Goal: Communication & Community: Answer question/provide support

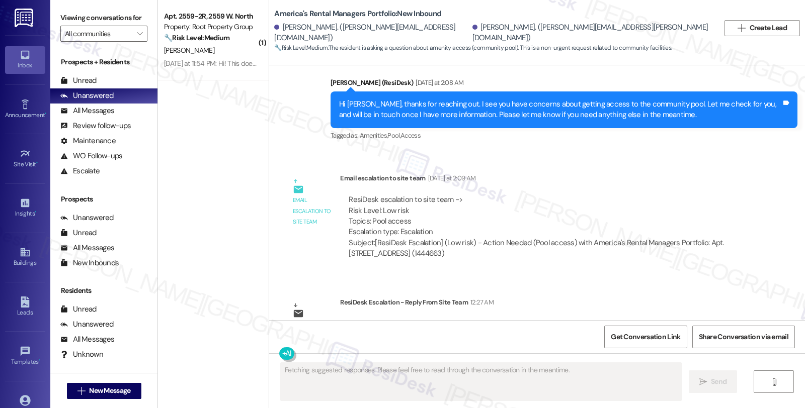
scroll to position [368, 0]
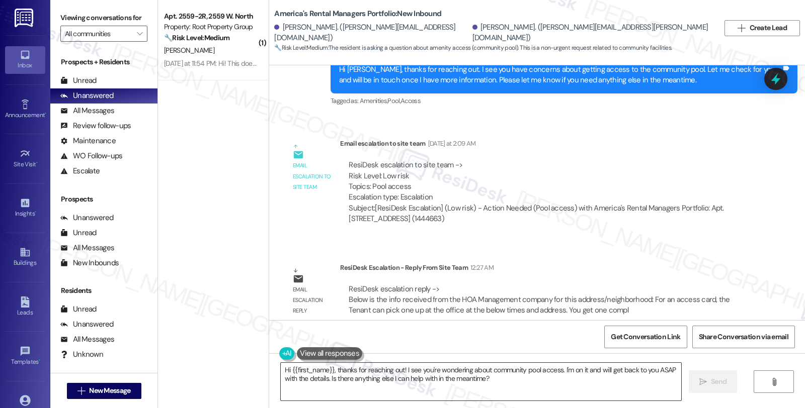
click at [281, 371] on textarea "Hi {{first_name}}, thanks for reaching out! I see you're wondering about commun…" at bounding box center [481, 382] width 400 height 38
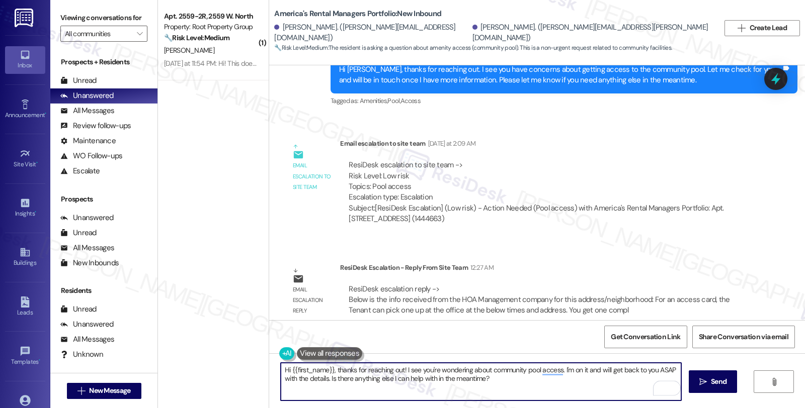
drag, startPoint x: 330, startPoint y: 371, endPoint x: 554, endPoint y: 386, distance: 224.3
click at [554, 386] on textarea "Hi {{first_name}}, thanks for reaching out! I see you're wondering about commun…" at bounding box center [481, 382] width 400 height 38
paste textarea "Below is the info received from the HOA Management company for this address/nei…"
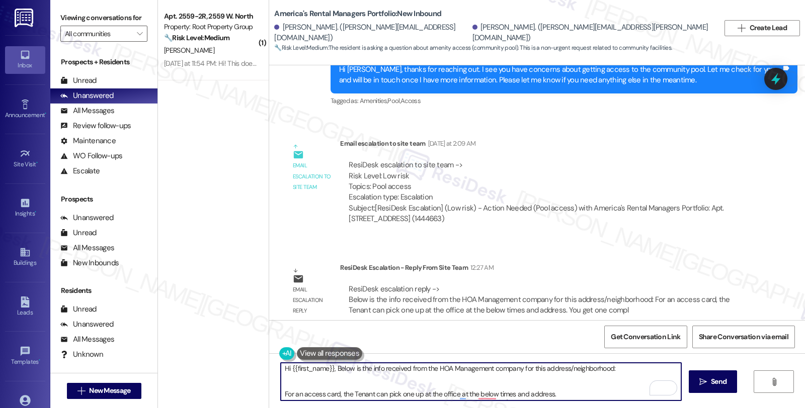
scroll to position [0, 0]
click at [329, 372] on textarea "Hi {{first_name}}, Below is the info received from the HOA Management company f…" at bounding box center [481, 382] width 400 height 38
click at [467, 371] on textarea "Hi {{first_name}}, I hope you're doing great. I'd like to give you an udate. Be…" at bounding box center [481, 382] width 400 height 38
drag, startPoint x: 488, startPoint y: 371, endPoint x: 491, endPoint y: 380, distance: 9.7
click at [491, 380] on textarea "Hi {{first_name}}, I hope you're doing great. I'd like to give you an update. B…" at bounding box center [481, 382] width 400 height 38
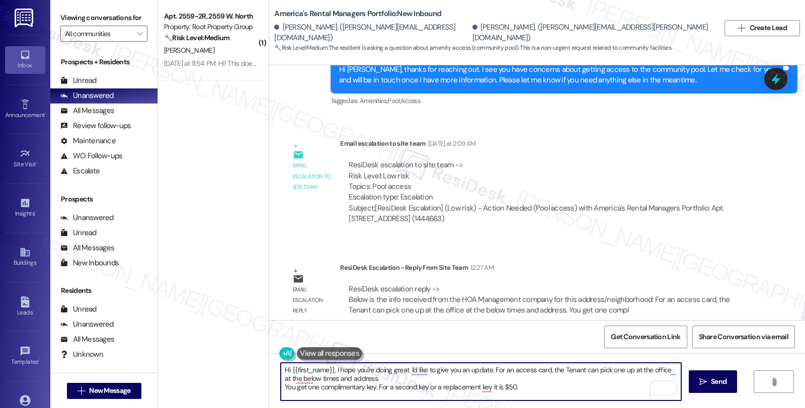
click at [563, 373] on textarea "Hi {{first_name}}, I hope you're doing great. I'd like to give you an update. F…" at bounding box center [481, 382] width 400 height 38
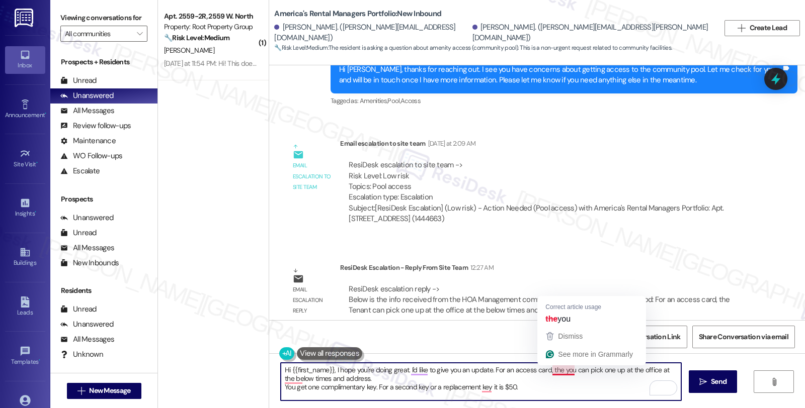
click at [552, 371] on textarea "Hi {{first_name}}, I hope you're doing great. I'd like to give you an update. F…" at bounding box center [481, 382] width 400 height 38
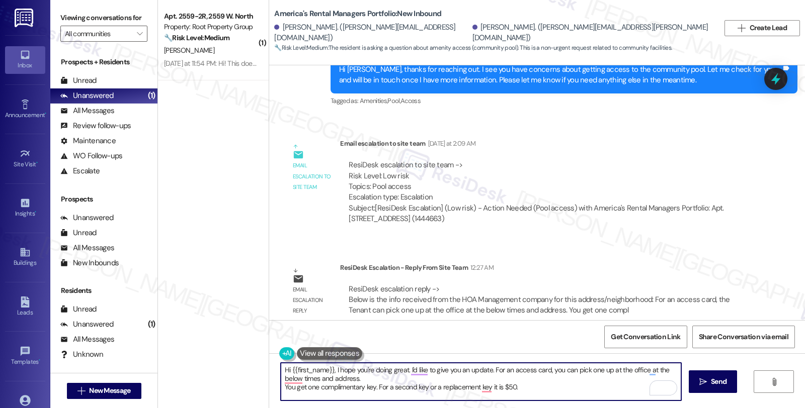
click at [362, 378] on textarea "Hi {{first_name}}, I hope you're doing great. I'd like to give you an update. F…" at bounding box center [481, 382] width 400 height 38
click at [380, 380] on textarea "Hi {{first_name}}, I hope you're doing great. I'd like to give you an update. F…" at bounding box center [481, 382] width 400 height 38
click at [640, 371] on textarea "Hi {{first_name}}, I hope you're doing great. I'd like to give you an update. F…" at bounding box center [481, 382] width 400 height 38
click at [379, 376] on textarea "Hi {{first_name}}, I hope you're doing great. I'd like to give you an update. F…" at bounding box center [481, 382] width 400 height 38
click at [380, 393] on textarea "Hi {{first_name}}, I hope you're doing great. I'd like to give you an update. F…" at bounding box center [481, 382] width 400 height 38
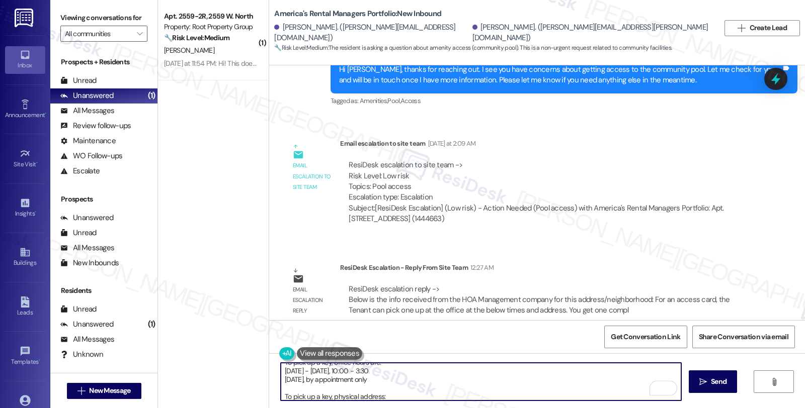
scroll to position [5, 0]
click at [393, 399] on textarea "Hi {{first_name}}, I hope you're doing great. I'd like to give you an update. F…" at bounding box center [481, 382] width 400 height 38
click at [281, 395] on textarea "Hi {{first_name}}, I hope you're doing great. I'd like to give you an update. F…" at bounding box center [481, 382] width 400 height 38
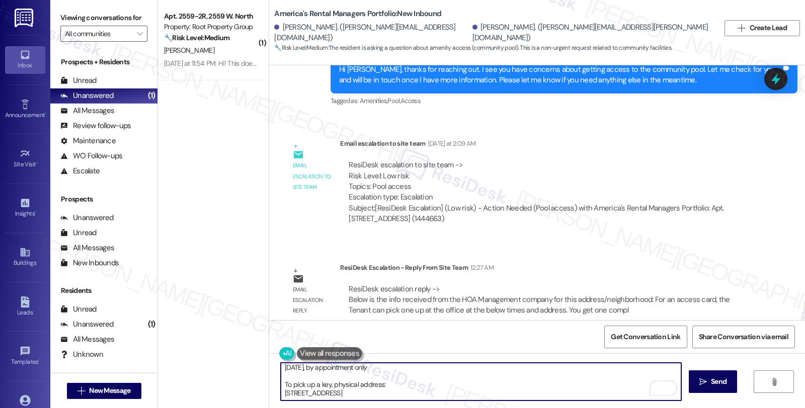
click at [360, 396] on textarea "Hi {{first_name}}, I hope you're doing great. I'd like to give you an update. F…" at bounding box center [481, 382] width 400 height 38
click at [449, 393] on textarea "Hi {{first_name}}, I hope you're doing great. I'd like to give you an update. F…" at bounding box center [481, 382] width 400 height 38
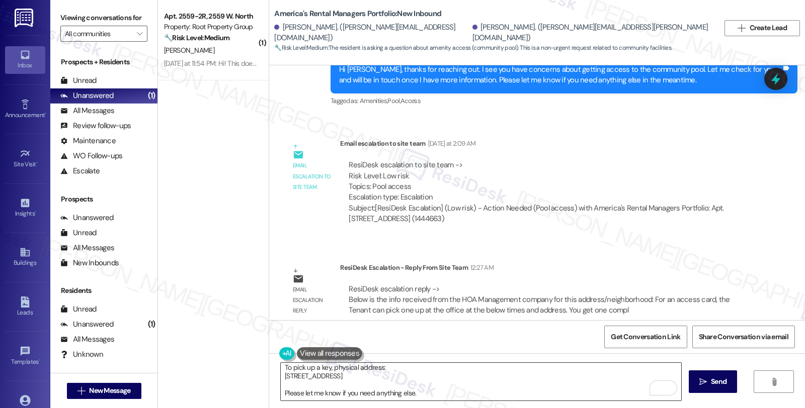
click at [353, 389] on textarea "Hi {{first_name}}, I hope you're doing great. I'd like to give you an update. F…" at bounding box center [481, 382] width 400 height 38
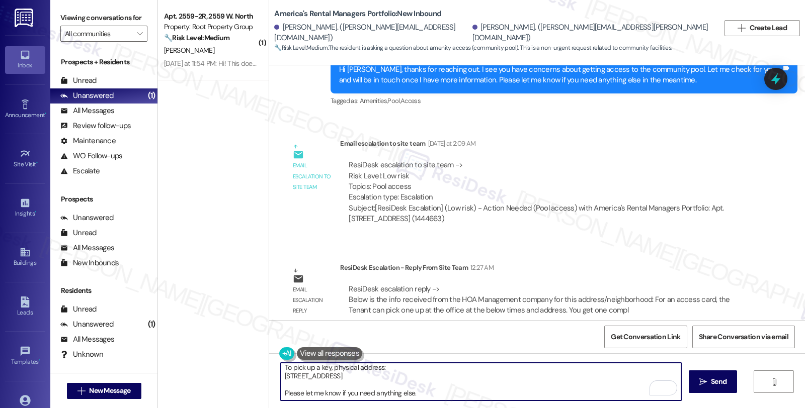
drag, startPoint x: 280, startPoint y: 394, endPoint x: 444, endPoint y: 394, distance: 164.0
click at [444, 394] on textarea "Hi {{first_name}}, I hope you're doing great. I'd like to give you an update. F…" at bounding box center [481, 382] width 400 height 38
paste textarea "Should you have other concerns, please feel free to reach out. Have a great day!"
type textarea "Hi {{first_name}}, I hope you're doing great. I'd like to give you an update. F…"
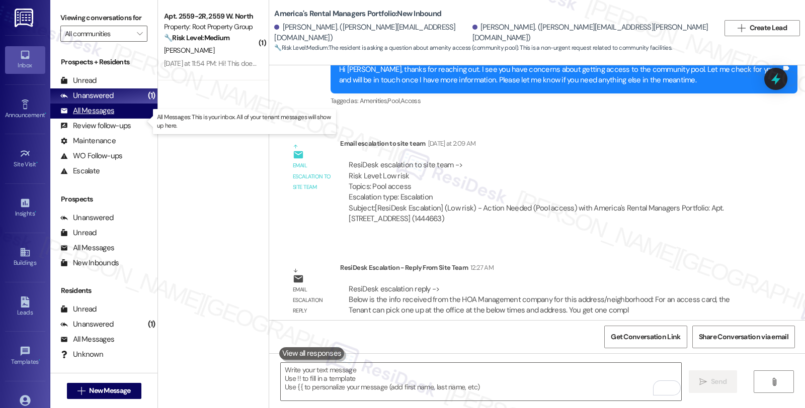
click at [101, 116] on div "All Messages" at bounding box center [87, 111] width 54 height 11
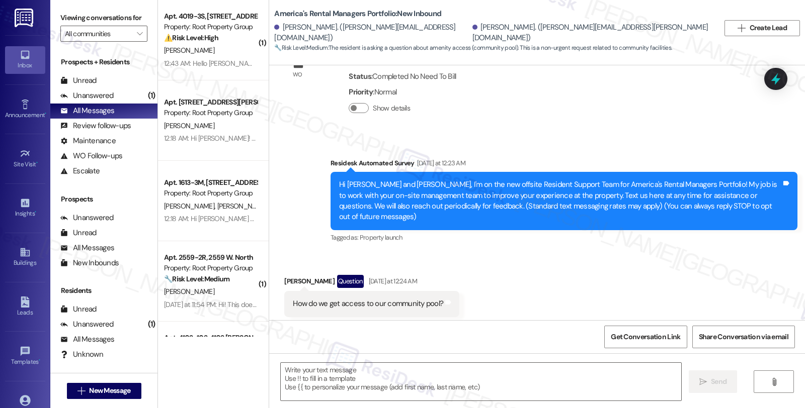
type textarea "Fetching suggested responses. Please feel free to read through the conversation…"
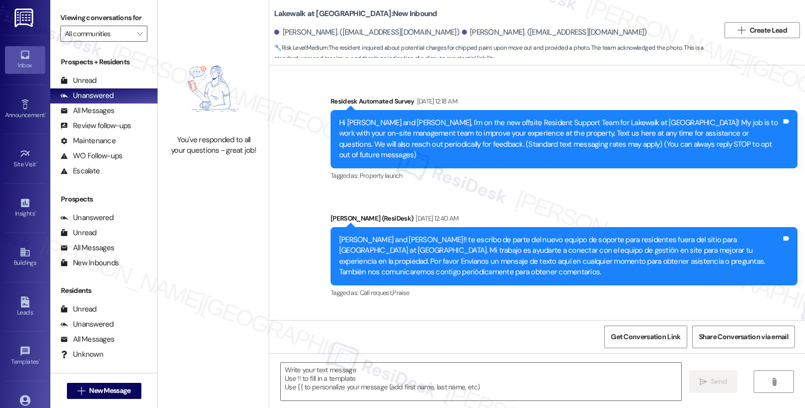
scroll to position [2379, 0]
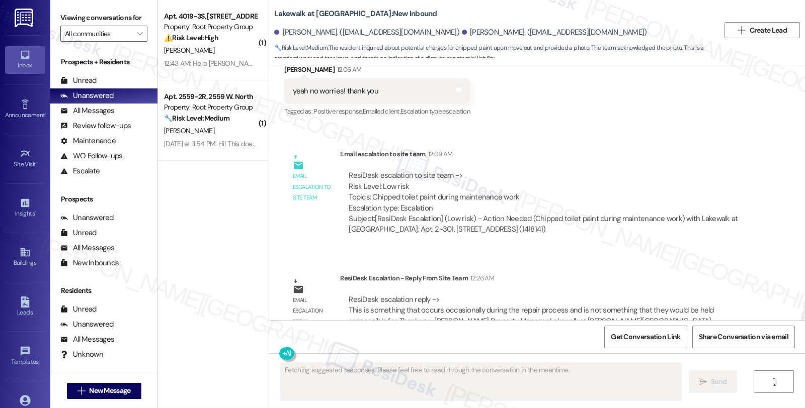
drag, startPoint x: 675, startPoint y: 255, endPoint x: 669, endPoint y: 255, distance: 6.5
click at [675, 273] on div "ResiDesk Escalation - Reply From Site Team 12:26 AM" at bounding box center [545, 280] width 411 height 14
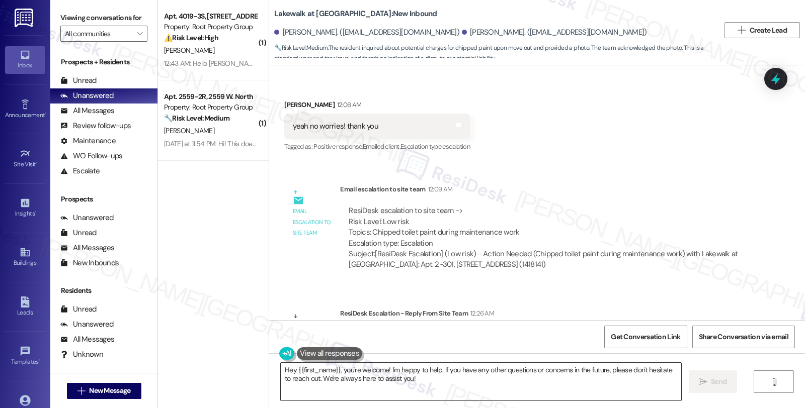
scroll to position [2323, 0]
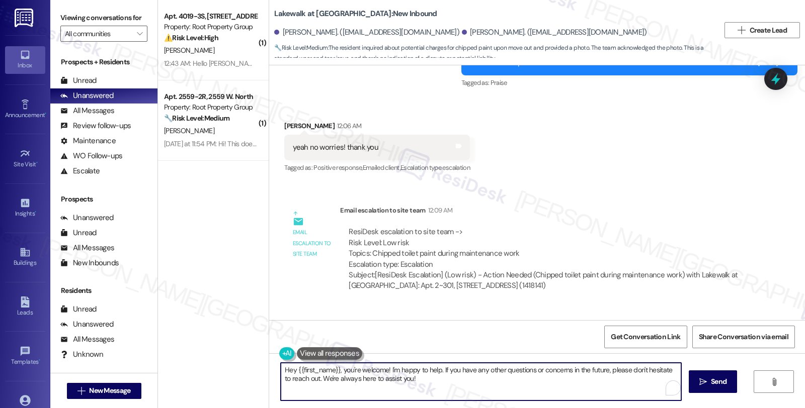
drag, startPoint x: 278, startPoint y: 372, endPoint x: 442, endPoint y: 391, distance: 164.6
click at [442, 391] on textarea "Hey {{first_name}}, you're welcome! I'm happy to help. If you have any other qu…" at bounding box center [481, 382] width 400 height 38
click at [385, 375] on textarea "Hey {{first_name}}, you're welcome! I'm happy to help. If you have any other qu…" at bounding box center [481, 382] width 400 height 38
drag, startPoint x: 339, startPoint y: 372, endPoint x: 253, endPoint y: 372, distance: 86.0
click at [253, 372] on div "( 1 ) Apt. 4019-3S, 4019-4021 N. Mozart Street Property: Root Property Group ⚠️…" at bounding box center [481, 204] width 647 height 408
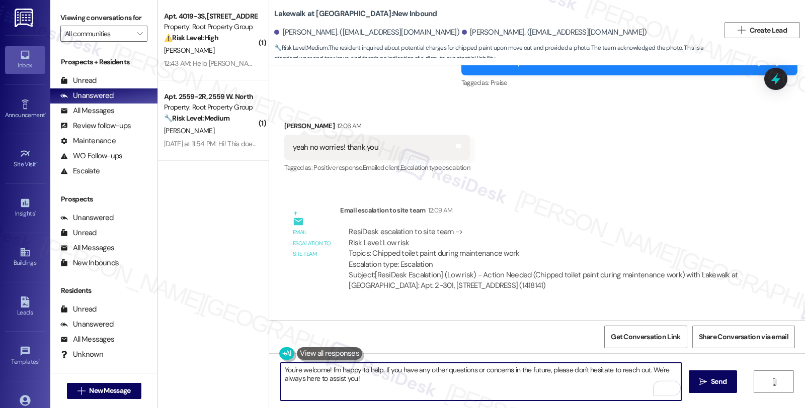
drag, startPoint x: 323, startPoint y: 371, endPoint x: 423, endPoint y: 386, distance: 101.3
click at [423, 386] on textarea "You're welcome! I'm happy to help. If you have any other questions or concerns …" at bounding box center [481, 382] width 400 height 38
paste textarea "This is something that occurs occasionally during the repair process and is not…"
click at [406, 370] on textarea "You're welcome. Just to give you an update, This is something that occurs occas…" at bounding box center [481, 382] width 400 height 38
click at [335, 383] on textarea "You're welcome. Just to give you an update, we know that this is something that…" at bounding box center [481, 382] width 400 height 38
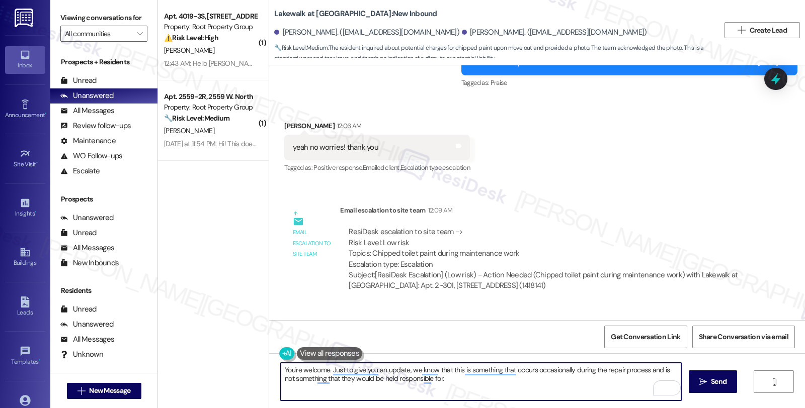
click at [335, 383] on textarea "You're welcome. Just to give you an update, we know that this is something that…" at bounding box center [481, 382] width 400 height 38
click at [330, 381] on textarea "You're welcome. Just to give you an update, we know that this is something that…" at bounding box center [481, 382] width 400 height 38
click at [436, 379] on textarea "You're welcome. Just to give you an update, we know that this is something that…" at bounding box center [481, 382] width 400 height 38
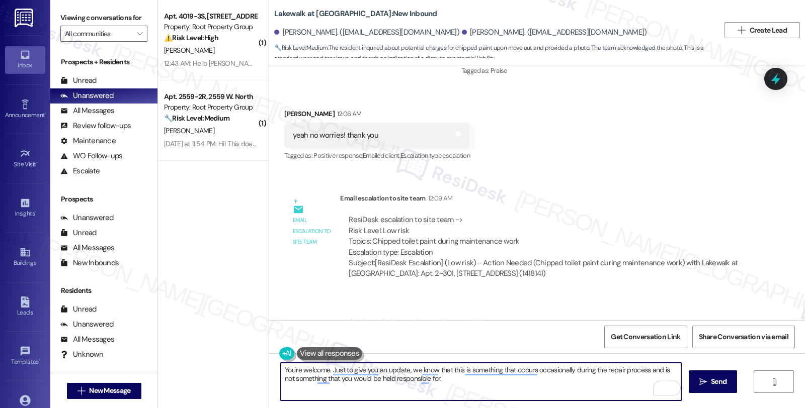
scroll to position [2379, 0]
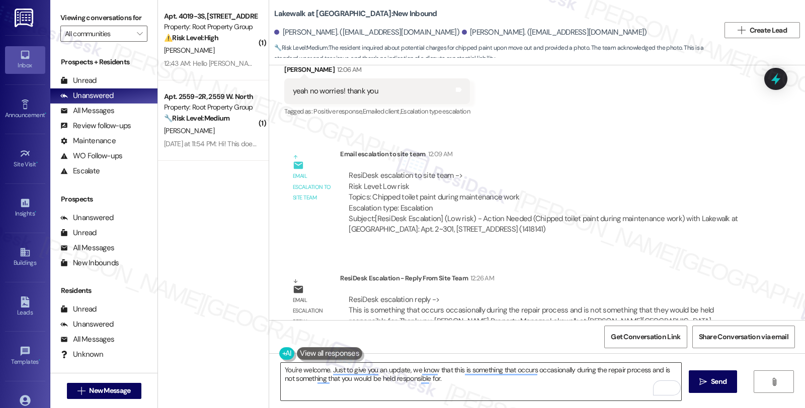
click at [438, 385] on textarea "You're welcome. Just to give you an update, we know that this is something that…" at bounding box center [481, 382] width 400 height 38
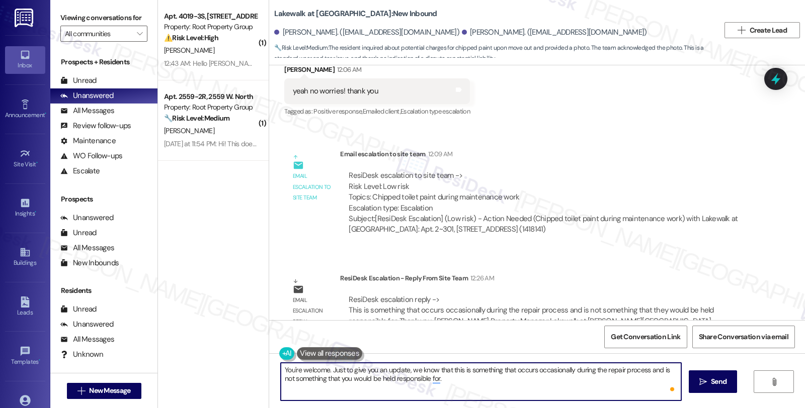
paste textarea "Should you have other concerns, please feel free to reach out. Have a great day!"
type textarea "You're welcome. Just to give you an update, we know that this is something that…"
click at [707, 378] on span " Send" at bounding box center [713, 382] width 32 height 11
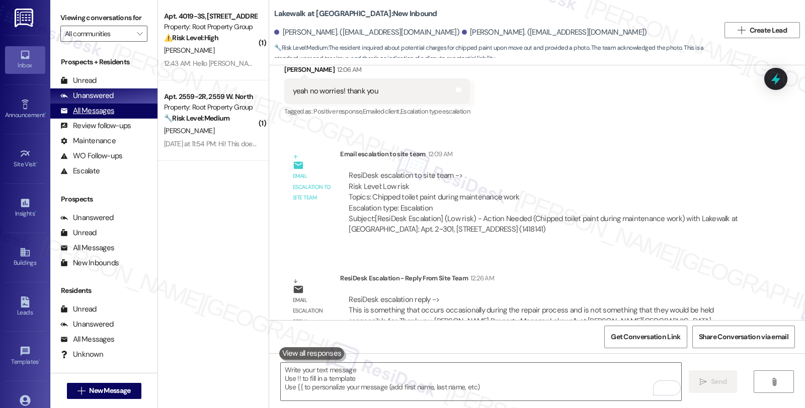
click at [114, 119] on div "All Messages (undefined)" at bounding box center [103, 111] width 107 height 15
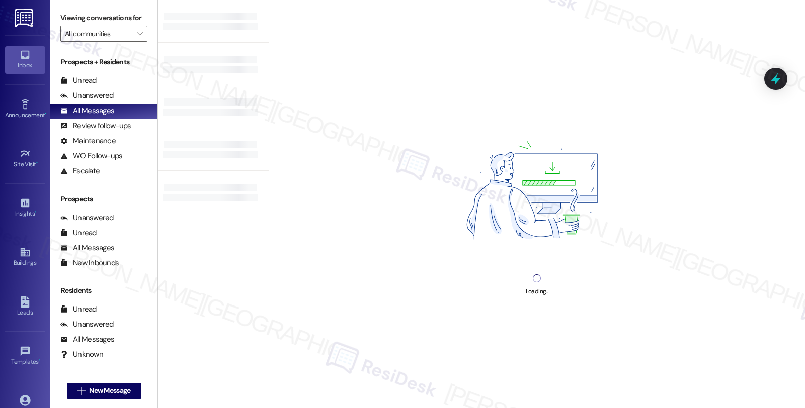
click at [699, 184] on div "Loading..." at bounding box center [537, 204] width 536 height 408
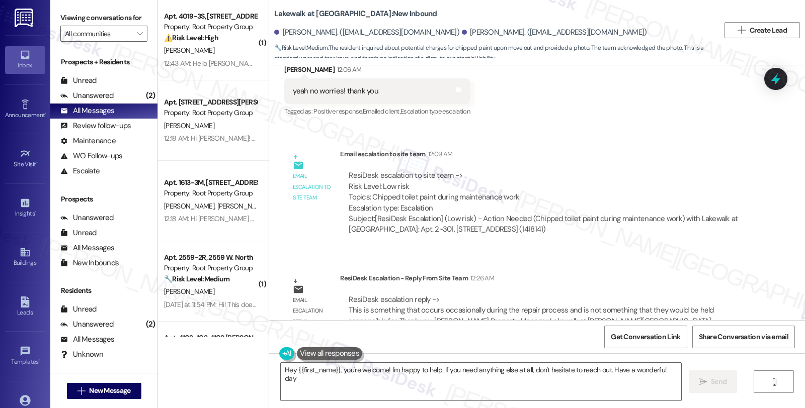
type textarea "Hey {{first_name}}, you're welcome! I'm happy to help. If you need anything els…"
click at [107, 101] on div "Unanswered" at bounding box center [86, 96] width 53 height 11
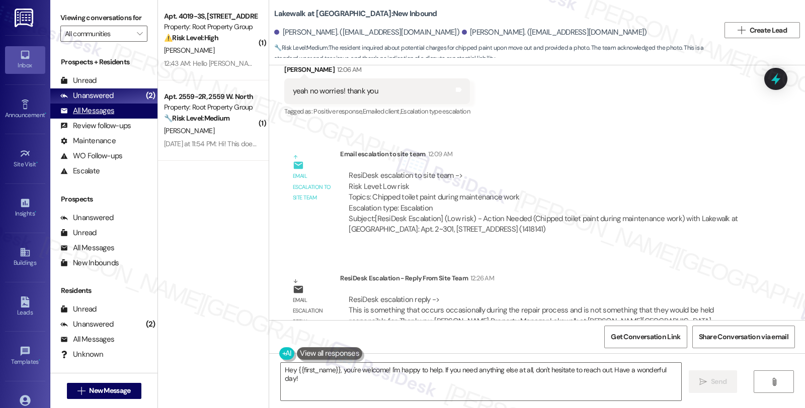
click at [101, 116] on div "All Messages" at bounding box center [87, 111] width 54 height 11
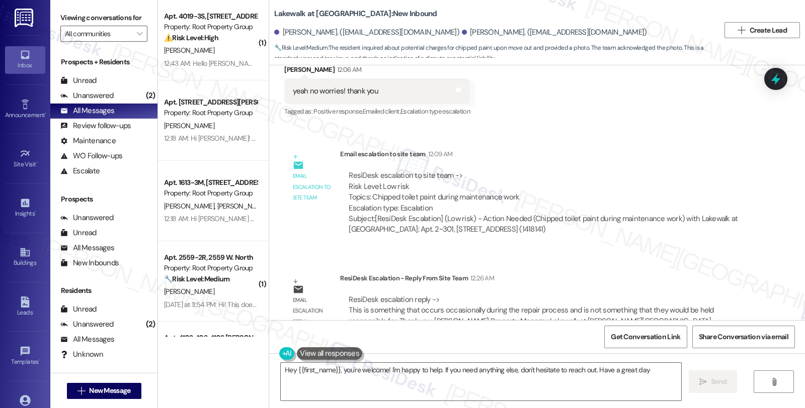
type textarea "Hey {{first_name}}, you're welcome! I'm happy to help. If you need anything els…"
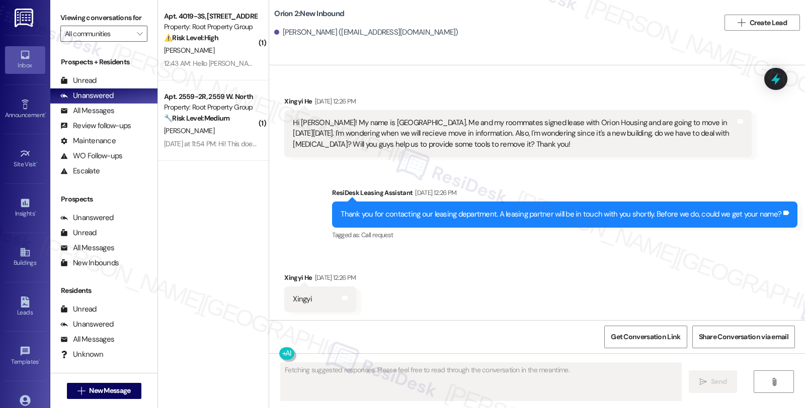
scroll to position [3179, 0]
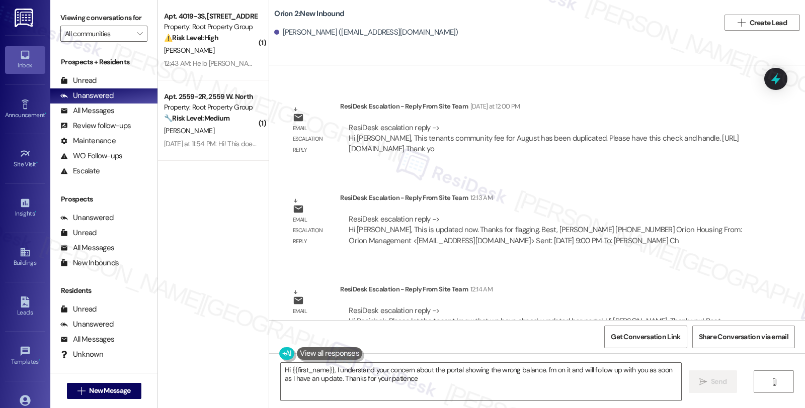
type textarea "Hi {{first_name}}, I understand your concern about the portal showing the wrong…"
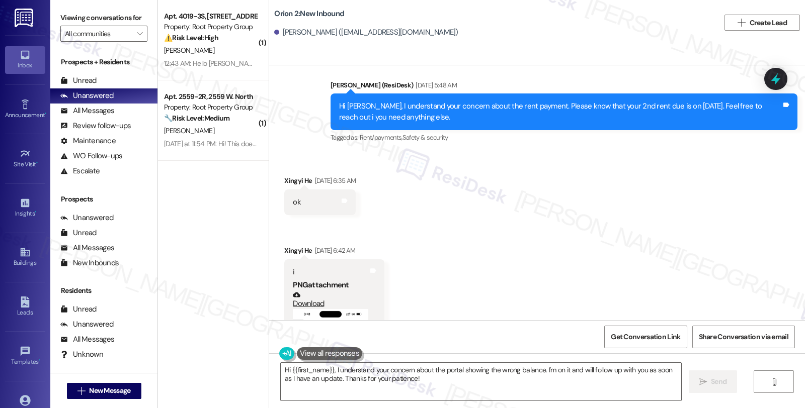
scroll to position [2397, 0]
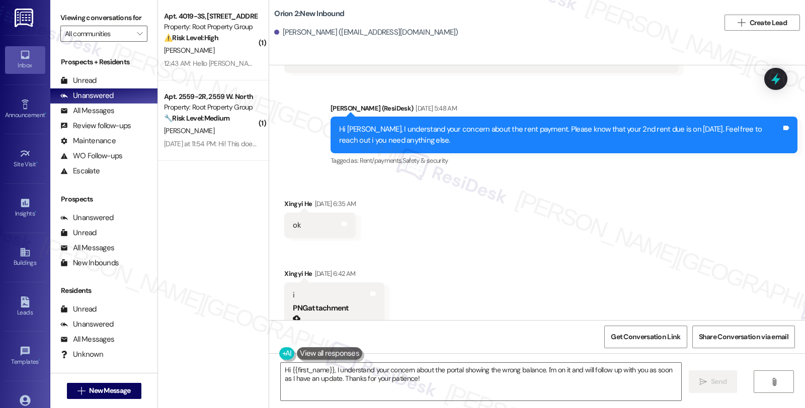
click at [284, 191] on div "Received via SMS Xingyi He Aug 06, 2025 at 6:35 AM ok Tags and notes" at bounding box center [320, 218] width 87 height 55
copy div "Xingyi"
click at [679, 197] on div "Received via SMS Xingyi He Aug 06, 2025 at 6:35 AM ok Tags and notes Received v…" at bounding box center [537, 414] width 536 height 476
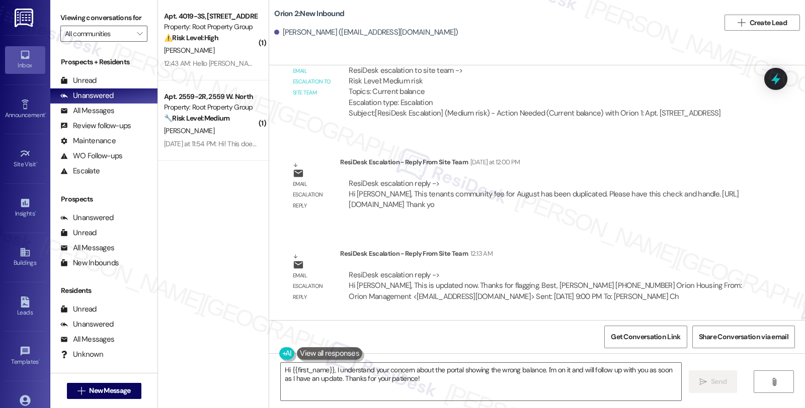
scroll to position [3179, 0]
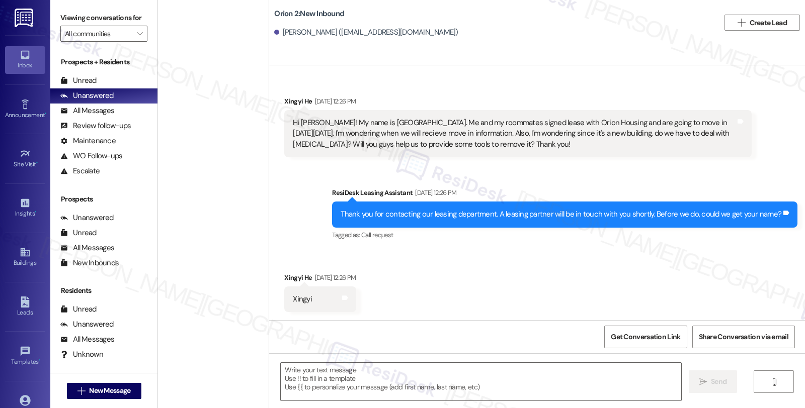
scroll to position [3179, 0]
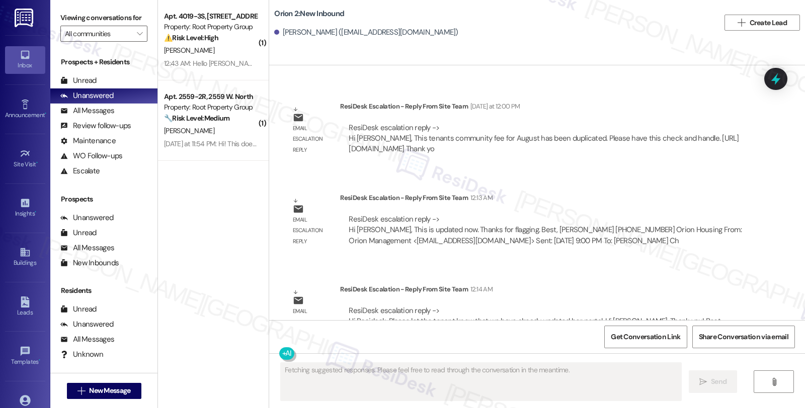
drag, startPoint x: 685, startPoint y: 256, endPoint x: 595, endPoint y: 256, distance: 90.5
click at [685, 284] on div "ResiDesk Escalation - Reply From Site Team 12:14 AM" at bounding box center [545, 291] width 411 height 14
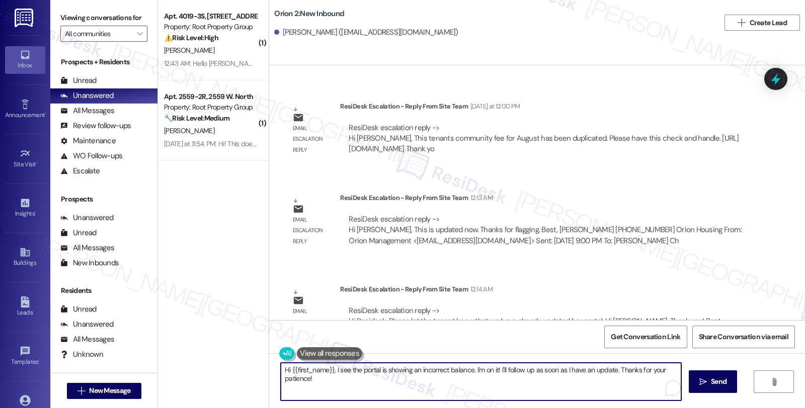
drag, startPoint x: 330, startPoint y: 369, endPoint x: 366, endPoint y: 379, distance: 37.6
click at [366, 379] on textarea "Hi {{first_name}}, I see the portal is showing an incorrect balance. I'm on it!…" at bounding box center [481, 382] width 400 height 38
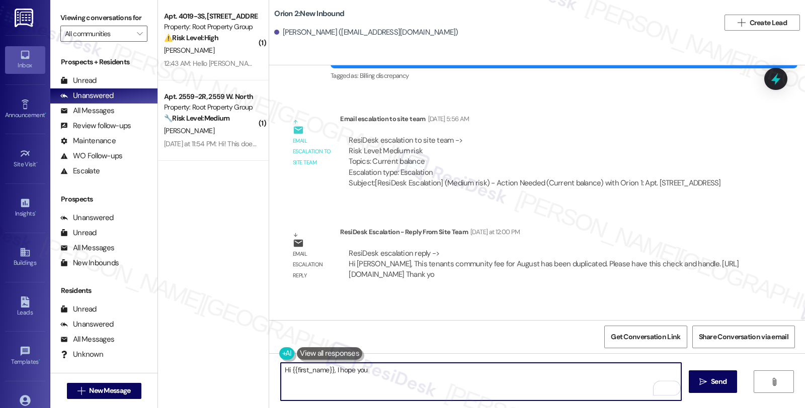
scroll to position [2956, 0]
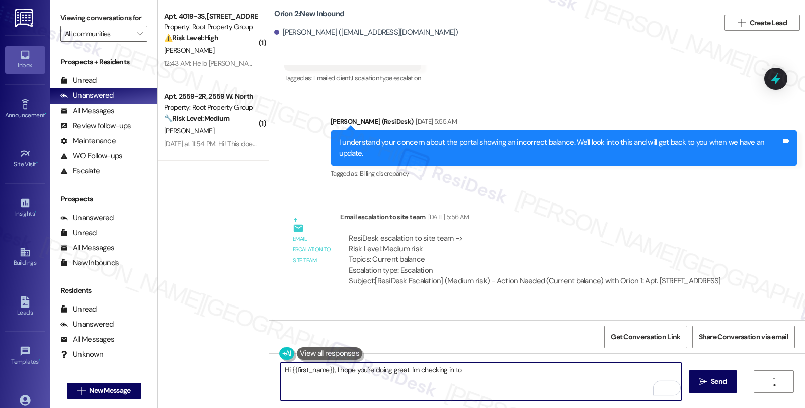
click at [414, 370] on textarea "Hi {{first_name}}, I hope you're doing great. I'm checking in to" at bounding box center [481, 382] width 400 height 38
click at [405, 372] on textarea "Hi {{first_name}}, I hope you're doing great. I'm following up" at bounding box center [481, 382] width 400 height 38
click at [480, 365] on textarea "Hi {{first_name}}, I hope you're doing great. I'd like to touch base on" at bounding box center [481, 382] width 400 height 38
paste textarea "Please let the tenant know that we have already updated her portal."
click at [598, 370] on textarea "Hi {{first_name}}, I hope you're doing great. I'd like to touch base on your co…" at bounding box center [481, 382] width 400 height 38
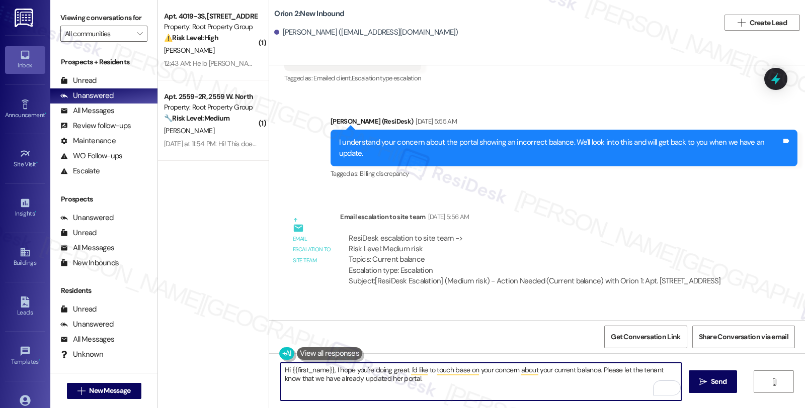
click at [596, 370] on textarea "Hi {{first_name}}, I hope you're doing great. I'd like to touch base on your co…" at bounding box center [481, 382] width 400 height 38
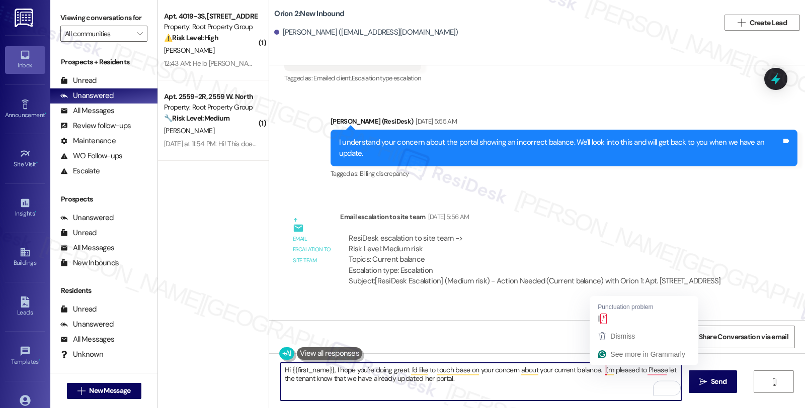
click at [599, 371] on textarea "Hi {{first_name}}, I hope you're doing great. I'd like to touch base on your co…" at bounding box center [481, 382] width 400 height 38
click at [639, 369] on textarea "Hi {{first_name}}, I hope you're doing great. I'd like to touch base on your co…" at bounding box center [481, 382] width 400 height 38
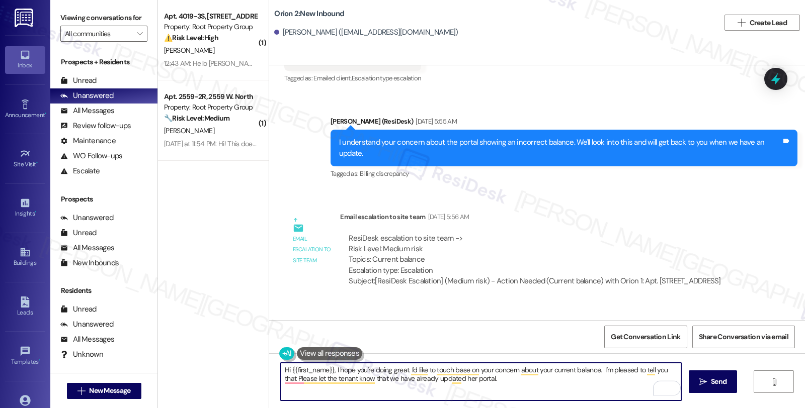
click at [370, 378] on textarea "Hi {{first_name}}, I hope you're doing great. I'd like to touch base on your co…" at bounding box center [481, 382] width 400 height 38
click at [360, 380] on textarea "Hi {{first_name}}, I hope you're doing great. I'd like to touch base on your co…" at bounding box center [481, 382] width 400 height 38
click at [398, 378] on textarea "Hi {{first_name}}, I hope you're doing great. I'd like to touch base on your co…" at bounding box center [481, 382] width 400 height 38
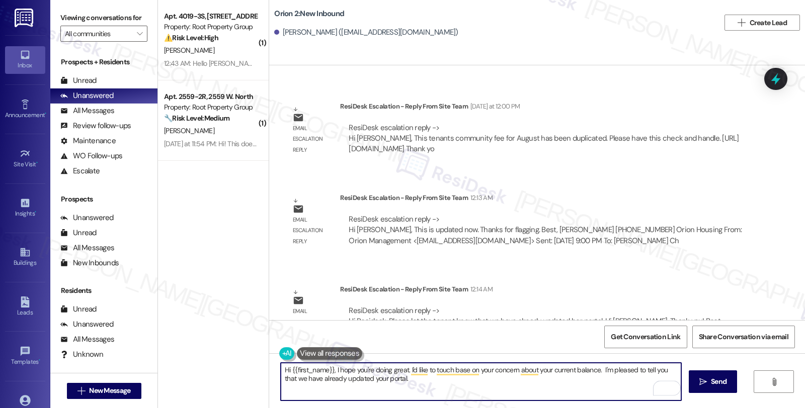
click at [443, 381] on textarea "Hi {{first_name}}, I hope you're doing great. I'd like to touch base on your co…" at bounding box center [481, 382] width 400 height 38
click at [549, 380] on textarea "Hi {{first_name}}, I hope you're doing great. I'd like to touch base on your co…" at bounding box center [481, 382] width 400 height 38
click at [569, 381] on textarea "Hi {{first_name}}, I hope you're doing great. I'd like to touch base on your co…" at bounding box center [481, 382] width 400 height 38
type textarea "Hi {{first_name}}, I hope you're doing great. I'd like to touch base on your co…"
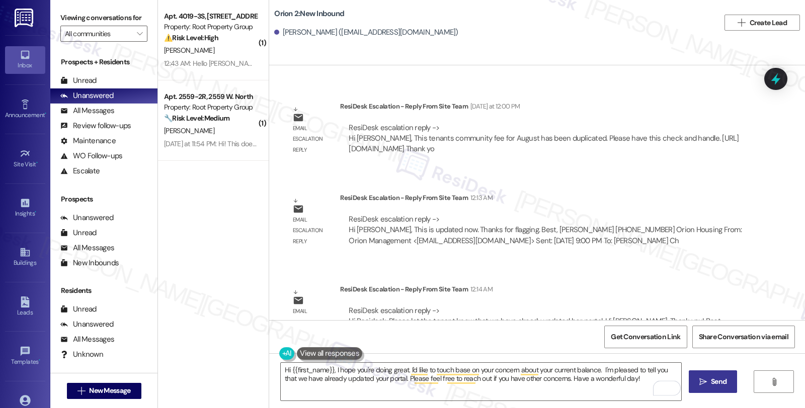
click at [711, 385] on span "Send" at bounding box center [719, 382] width 16 height 11
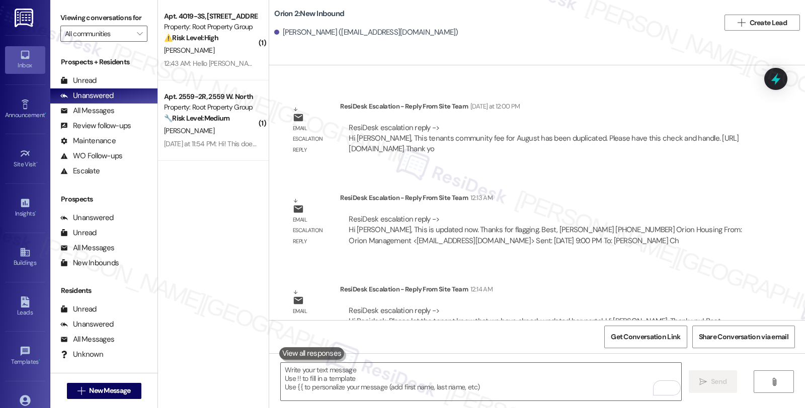
click at [680, 277] on div "Email escalation reply ResiDesk Escalation - Reply From Site Team 12:14 AM Resi…" at bounding box center [518, 315] width 482 height 76
click at [102, 116] on div "All Messages" at bounding box center [87, 111] width 54 height 11
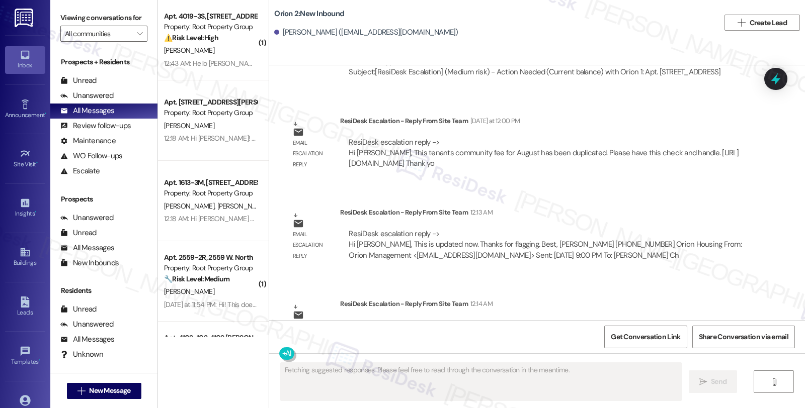
scroll to position [3163, 0]
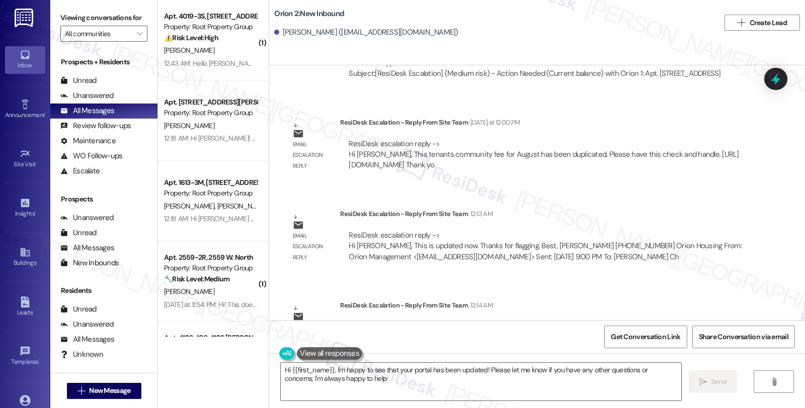
type textarea "Hi {{first_name}}, I'm happy to see that your portal has been updated! Please l…"
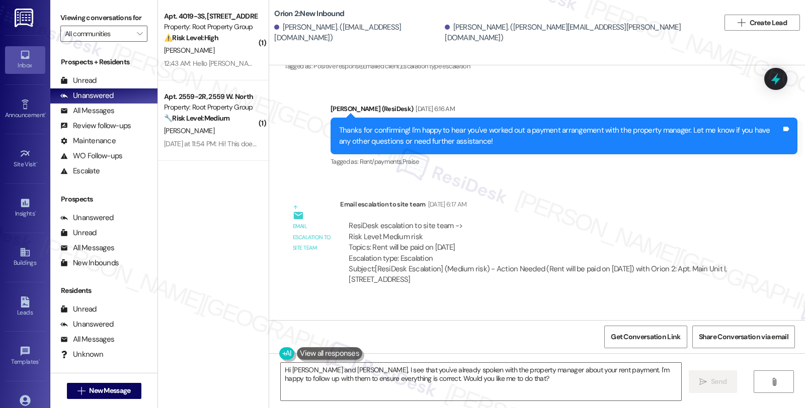
scroll to position [754, 0]
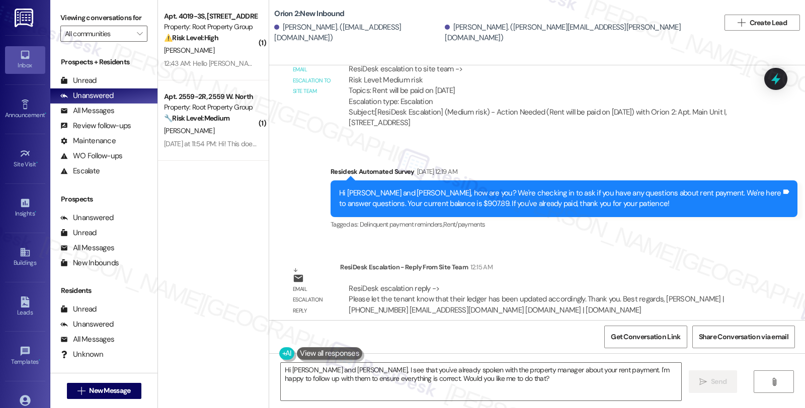
click at [654, 262] on div "ResiDesk Escalation - Reply From Site Team 12:15 AM" at bounding box center [545, 269] width 411 height 14
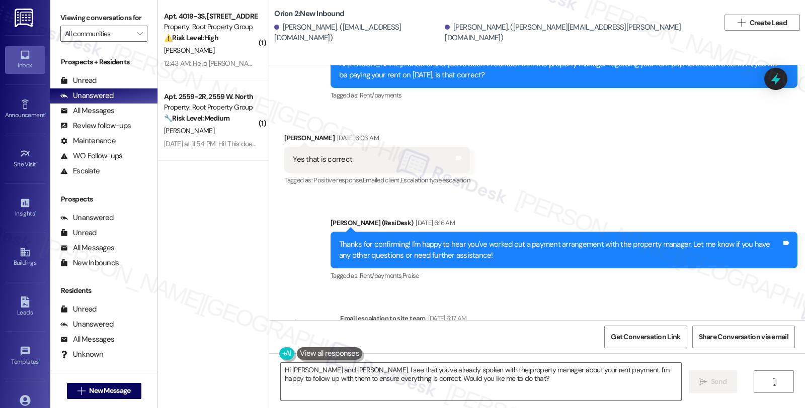
scroll to position [475, 0]
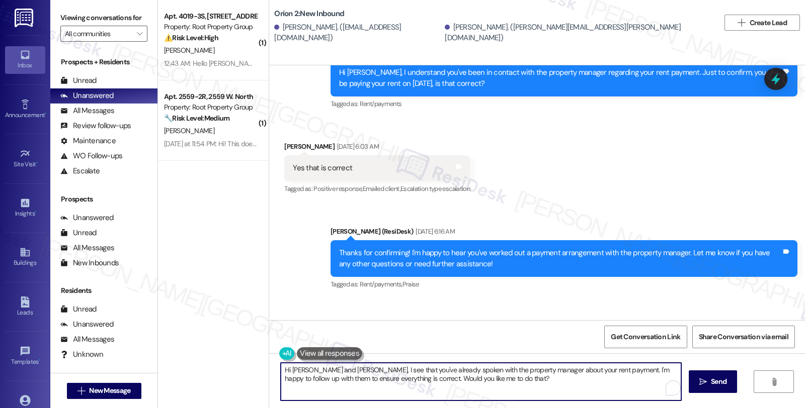
drag, startPoint x: 339, startPoint y: 370, endPoint x: 511, endPoint y: 382, distance: 172.4
click at [511, 382] on textarea "Hi [PERSON_NAME] and [PERSON_NAME], I see that you've already spoken with the p…" at bounding box center [481, 382] width 400 height 38
paste textarea "Please let the tenant know that their ledger has been updated accordingly."
click at [337, 369] on textarea "Hi [PERSON_NAME] and [PERSON_NAME], IPlease let the tenant know that their ledg…" at bounding box center [481, 382] width 400 height 38
click at [465, 370] on textarea "Hi [PERSON_NAME] and [PERSON_NAME], I hope you're doing great. I'm checking in …" at bounding box center [481, 382] width 400 height 38
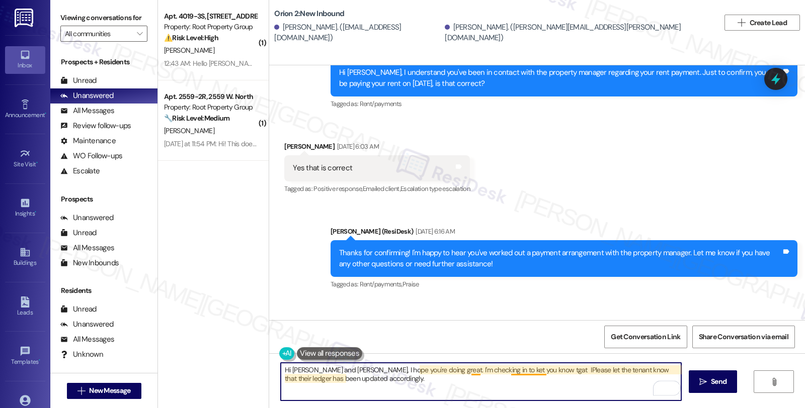
click at [465, 370] on textarea "Hi [PERSON_NAME] and [PERSON_NAME], I hope you're doing great. I'm checking in …" at bounding box center [481, 382] width 400 height 38
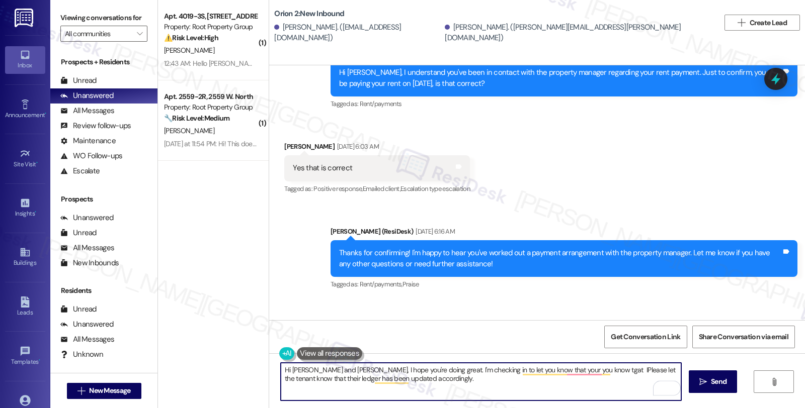
click at [663, 371] on textarea "Hi [PERSON_NAME] and [PERSON_NAME], I hope you're doing great. I'm checking in …" at bounding box center [481, 382] width 400 height 38
click at [646, 371] on textarea "Hi [PERSON_NAME] and [PERSON_NAME], I hope you're doing great. I'm checking in …" at bounding box center [481, 382] width 400 height 38
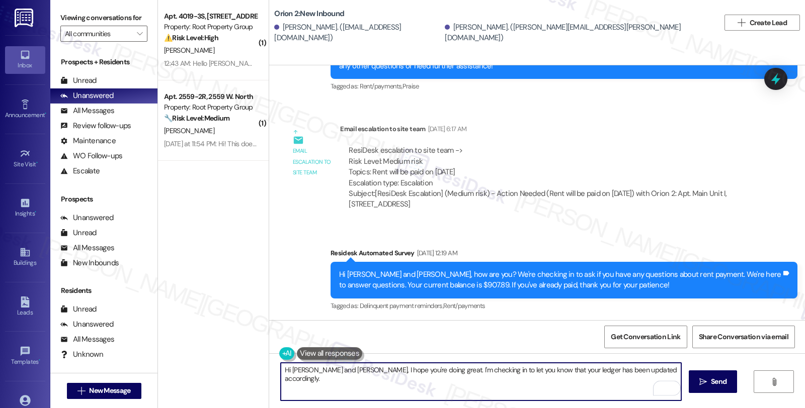
scroll to position [754, 0]
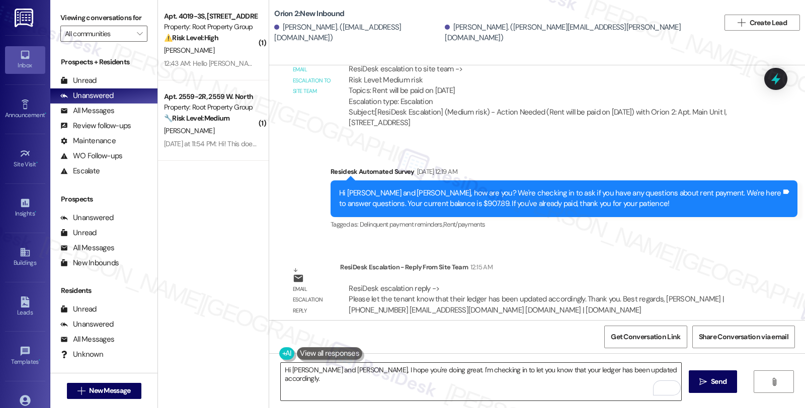
click at [579, 376] on textarea "Hi [PERSON_NAME] and [PERSON_NAME], I hope you're doing great. I'm checking in …" at bounding box center [481, 382] width 400 height 38
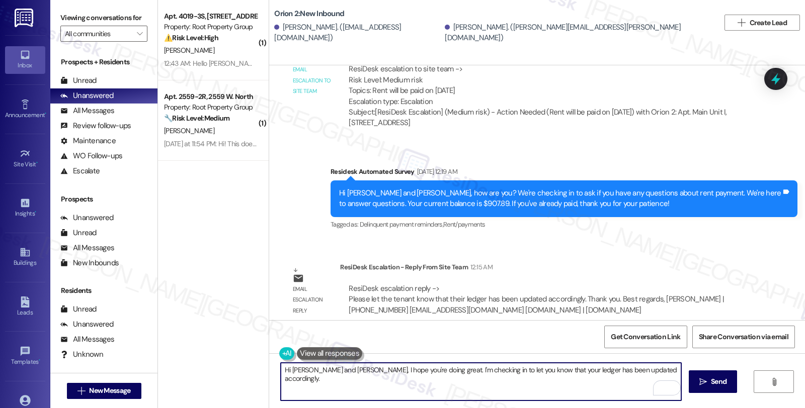
click at [647, 366] on textarea "Hi [PERSON_NAME] and [PERSON_NAME], I hope you're doing great. I'm checking in …" at bounding box center [481, 382] width 400 height 38
click at [357, 311] on div "ResiDesk escalation reply -> Please let the tenant know that their ledger has b…" at bounding box center [545, 299] width 411 height 47
click at [385, 384] on textarea "Hi [PERSON_NAME] and [PERSON_NAME], I hope you're doing great. I'm checking in …" at bounding box center [481, 382] width 400 height 38
click at [522, 387] on textarea "Hi [PERSON_NAME] and [PERSON_NAME], I hope you're doing great. I'm checking in …" at bounding box center [481, 382] width 400 height 38
type textarea "Hi [PERSON_NAME] and [PERSON_NAME], I hope you're doing great. I'm checking in …"
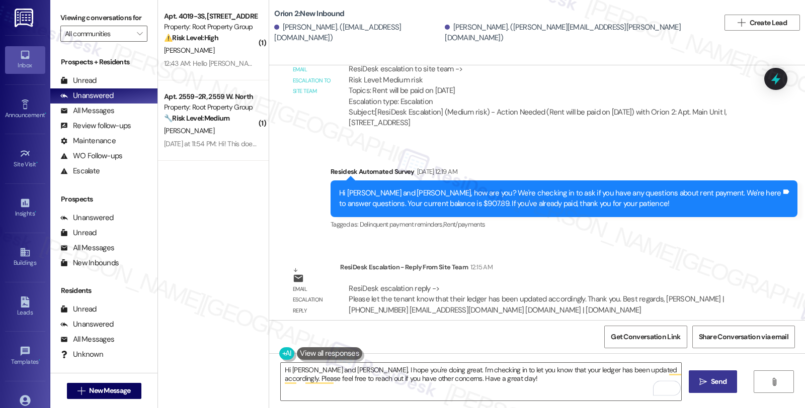
click at [719, 382] on span "Send" at bounding box center [719, 382] width 16 height 11
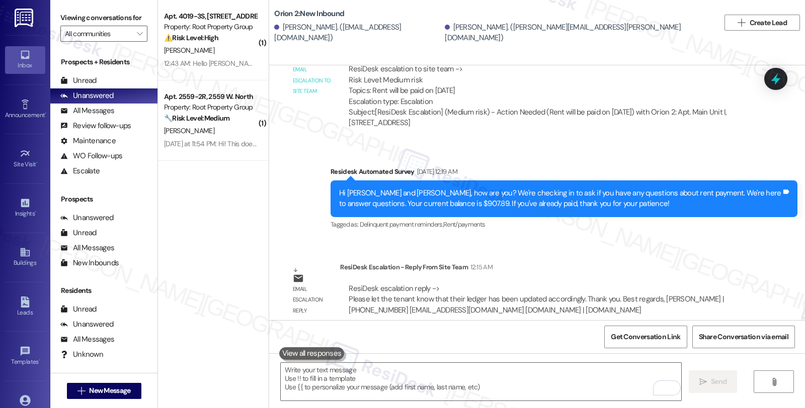
click at [616, 241] on div "Survey, sent via SMS Residesk Automated Survey [DATE] 12:18 AM Hi [PERSON_NAME]…" at bounding box center [537, 192] width 536 height 255
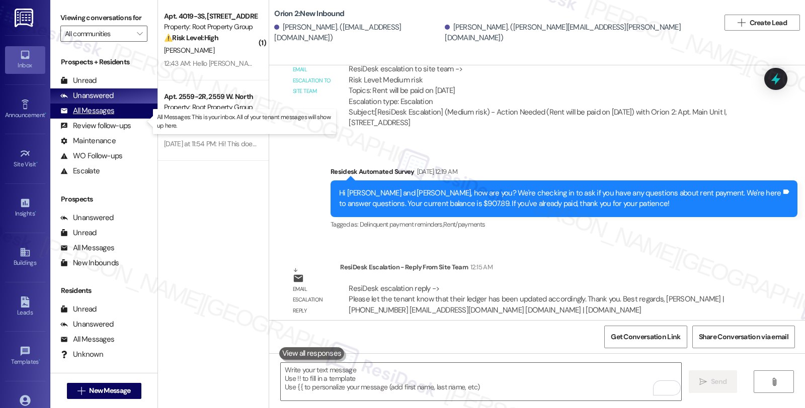
click at [109, 116] on div "All Messages" at bounding box center [87, 111] width 54 height 11
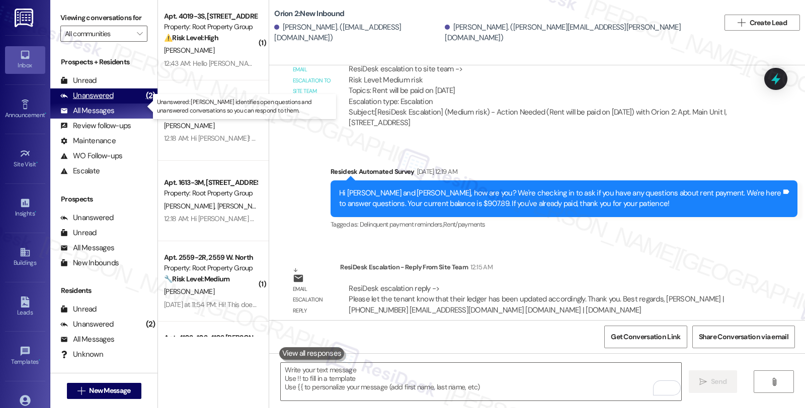
click at [112, 101] on div "Unanswered" at bounding box center [86, 96] width 53 height 11
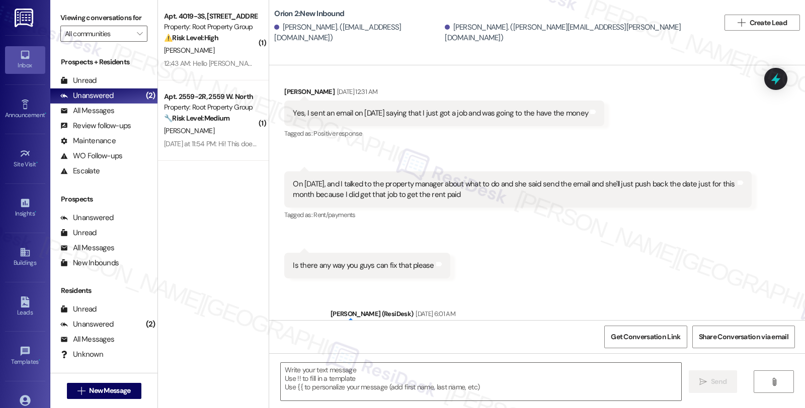
type textarea "Fetching suggested responses. Please feel free to read through the conversation…"
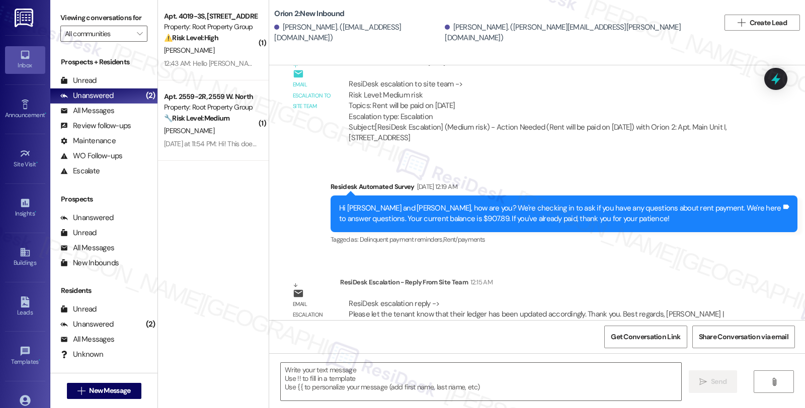
scroll to position [738, 0]
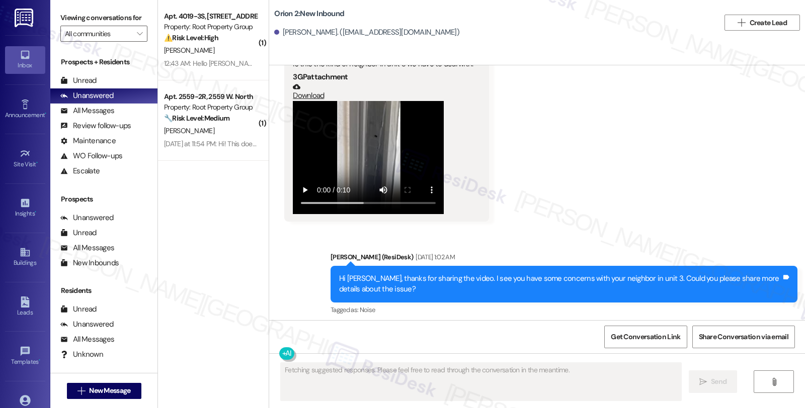
scroll to position [885, 0]
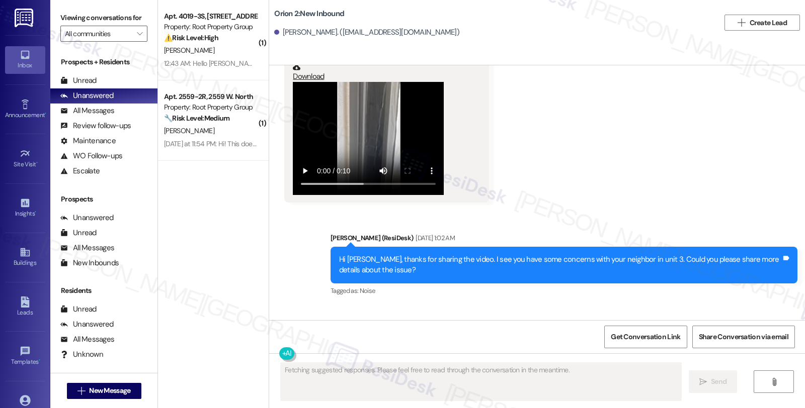
click at [700, 193] on div "Received via SMS [PERSON_NAME] [DATE] 9:13 AM Is this the kind of neighbor in u…" at bounding box center [537, 102] width 536 height 215
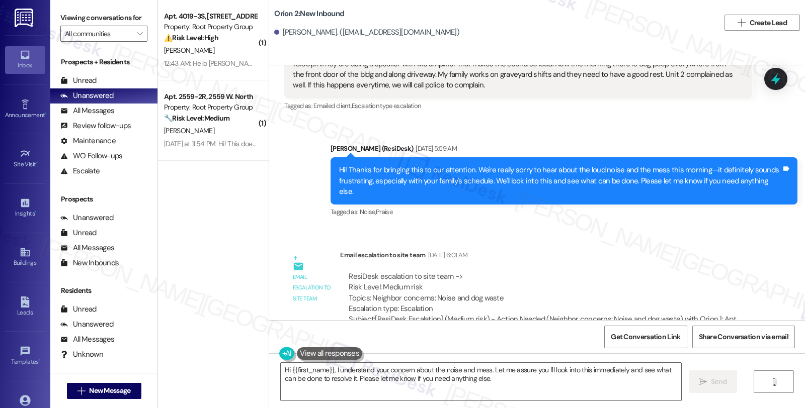
scroll to position [1299, 0]
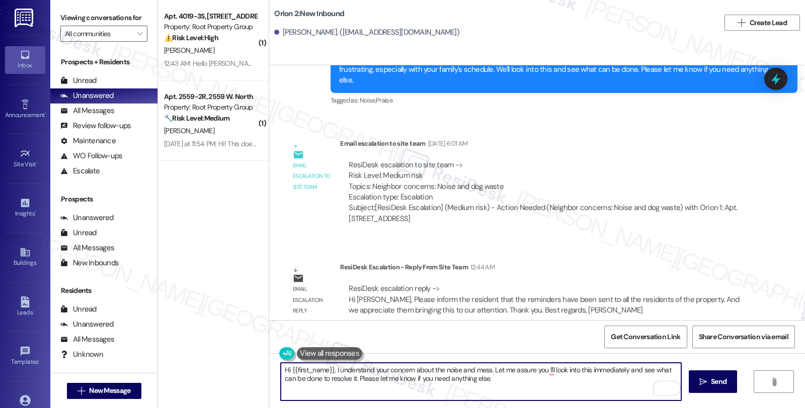
drag, startPoint x: 490, startPoint y: 379, endPoint x: 396, endPoint y: 371, distance: 94.4
click at [330, 370] on textarea "Hi {{first_name}}, I understand your concern about the noise and mess. Let me a…" at bounding box center [481, 382] width 400 height 38
paste textarea "Please inform the resident that the reminders have been sent to all the residen…"
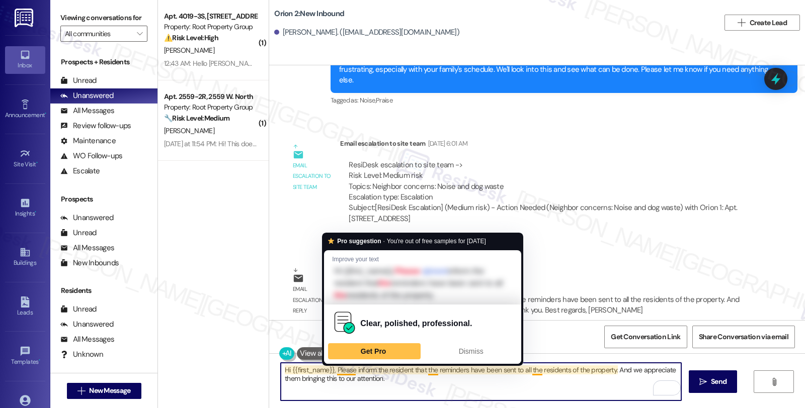
click at [330, 370] on textarea "Hi {{first_name}}, Please inform the resident that the reminders have been sent…" at bounding box center [481, 382] width 400 height 38
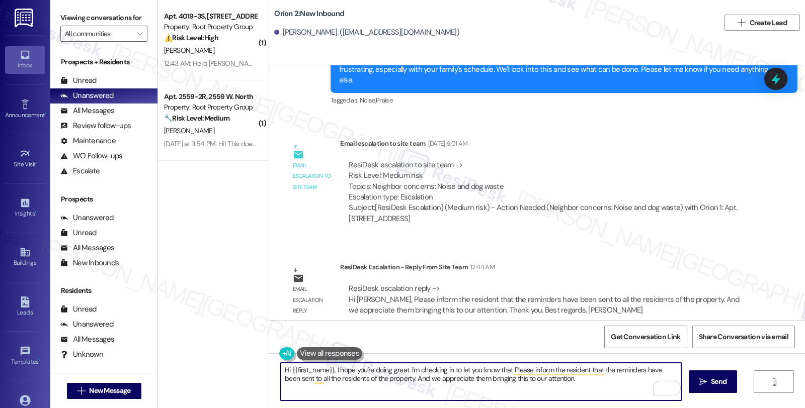
click at [597, 370] on textarea "Hi {{first_name}}, I hope you're doing great. I'm checking in to let you know t…" at bounding box center [481, 382] width 400 height 38
click at [308, 378] on textarea "Hi {{first_name}}, I hope you're doing great. I'm checking in to let you know t…" at bounding box center [481, 382] width 400 height 38
drag, startPoint x: 307, startPoint y: 379, endPoint x: 524, endPoint y: 384, distance: 216.8
click at [524, 384] on textarea "Hi {{first_name}}, I hope you're doing great. I'm checking in to let you know t…" at bounding box center [481, 382] width 400 height 38
click at [390, 387] on textarea "Hi {{first_name}}, I hope you're doing great. I'm checking in to let you know t…" at bounding box center [481, 382] width 400 height 38
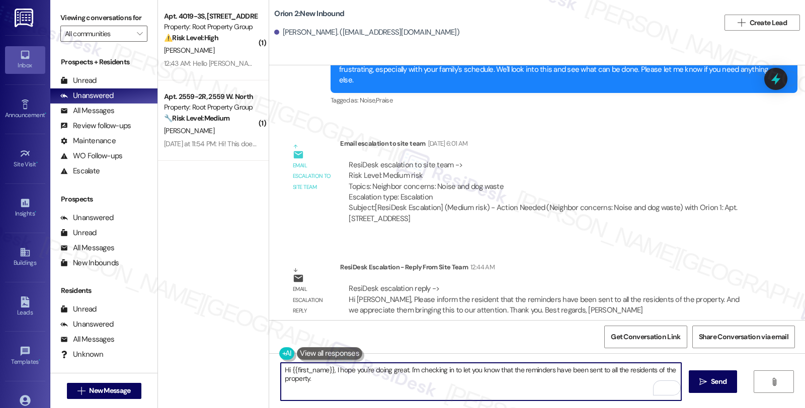
paste textarea "And we appreciate them bringing this to our attention."
drag, startPoint x: 310, startPoint y: 378, endPoint x: 326, endPoint y: 378, distance: 16.1
click at [326, 378] on textarea "Hi {{first_name}}, I hope you're doing great. I'm checking in to let you know t…" at bounding box center [481, 382] width 400 height 38
click at [458, 384] on textarea "Hi {{first_name}}, I hope you're doing great. I'm checking in to let you know t…" at bounding box center [481, 382] width 400 height 38
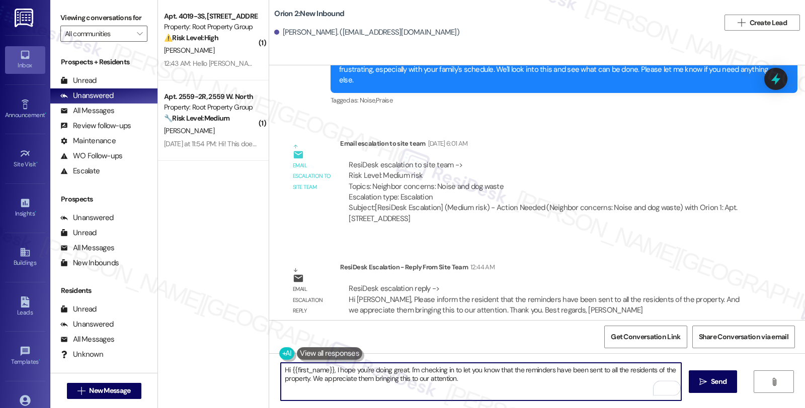
click at [498, 384] on textarea "Hi {{first_name}}, I hope you're doing great. I'm checking in to let you know t…" at bounding box center [481, 382] width 400 height 38
click at [588, 386] on textarea "Hi {{first_name}}, I hope you're doing great. I'm checking in to let you know t…" at bounding box center [481, 382] width 400 height 38
click at [582, 380] on textarea "Hi {{first_name}}, I hope you're doing great. I'm checking in to let you know t…" at bounding box center [481, 382] width 400 height 38
type textarea "Hi {{first_name}}, I hope you're doing great. I'm checking in to let you know t…"
click at [703, 380] on icon "" at bounding box center [703, 382] width 8 height 8
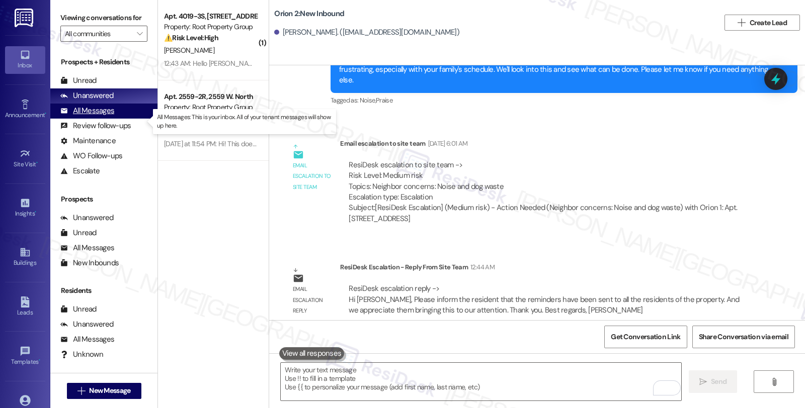
click at [119, 119] on div "All Messages (undefined)" at bounding box center [103, 111] width 107 height 15
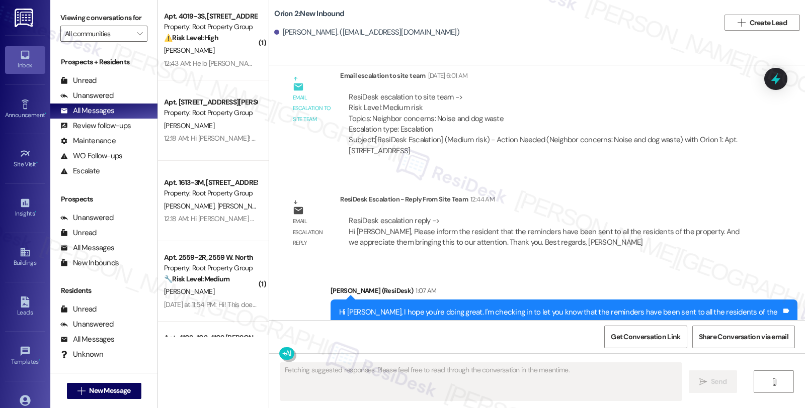
scroll to position [1395, 0]
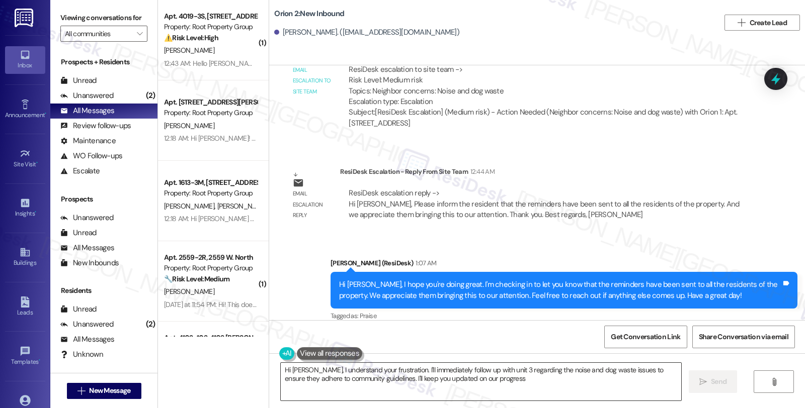
type textarea "Hi Cecilia, I understand your frustration. I'll immediately follow up with unit…"
click at [702, 217] on div "ResiDesk escalation reply -> Hi Residesk, Please inform the resident that the r…" at bounding box center [545, 204] width 411 height 47
click at [127, 104] on div "Unanswered (2)" at bounding box center [103, 96] width 107 height 15
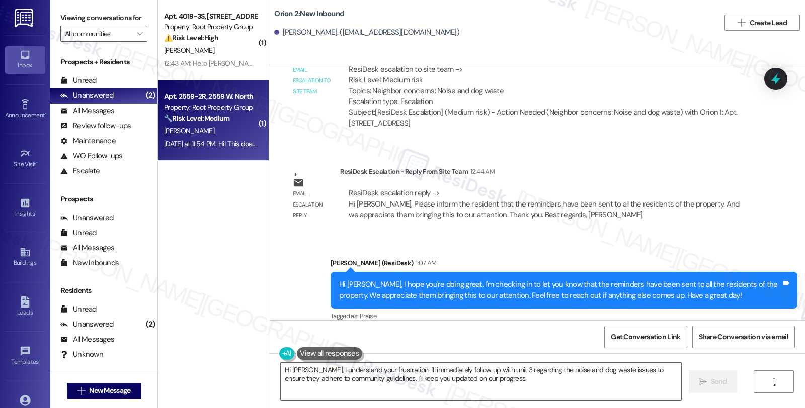
click at [209, 125] on div "[PERSON_NAME]" at bounding box center [210, 131] width 95 height 13
type textarea "Fetching suggested responses. Please feel free to read through the conversation…"
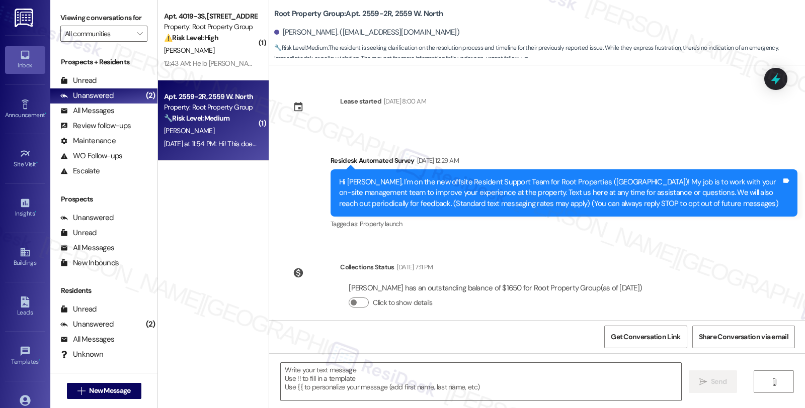
scroll to position [2799, 0]
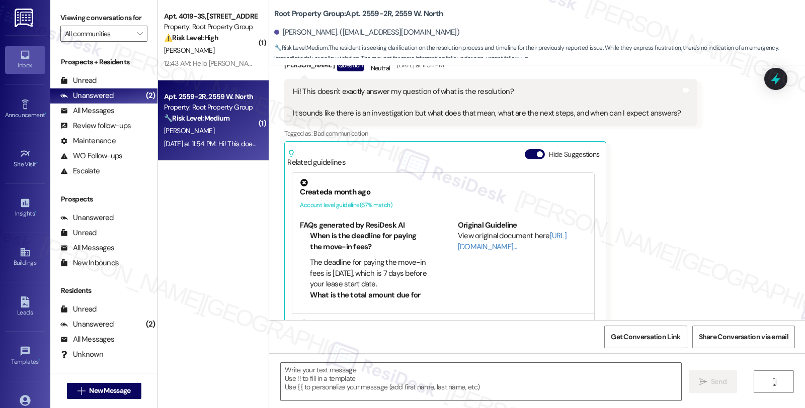
type textarea "Fetching suggested responses. Please feel free to read through the conversation…"
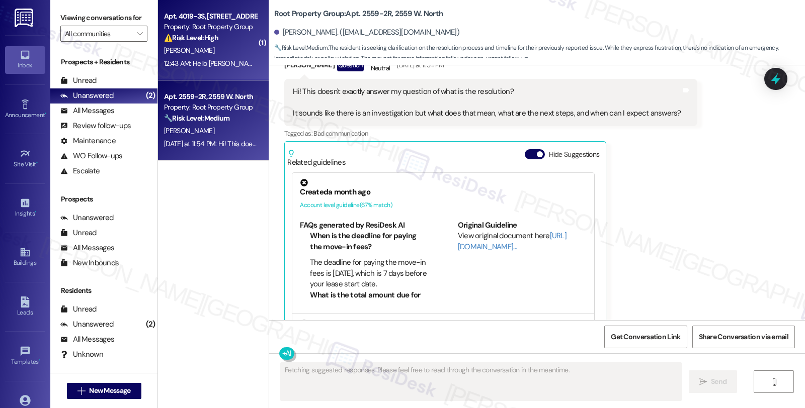
click at [238, 47] on div "[PERSON_NAME]" at bounding box center [210, 50] width 95 height 13
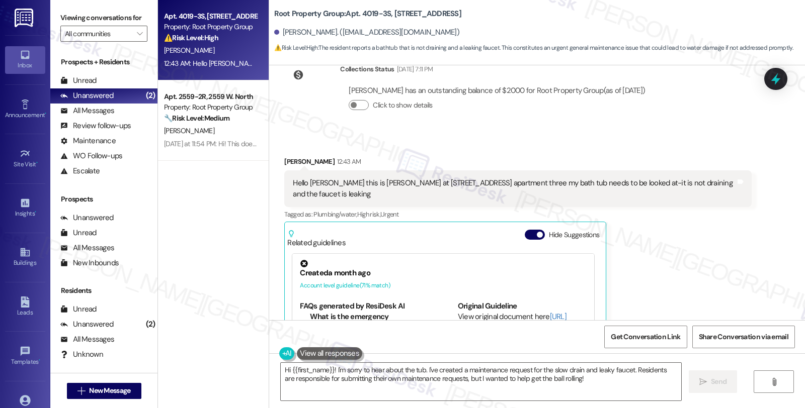
scroll to position [855, 0]
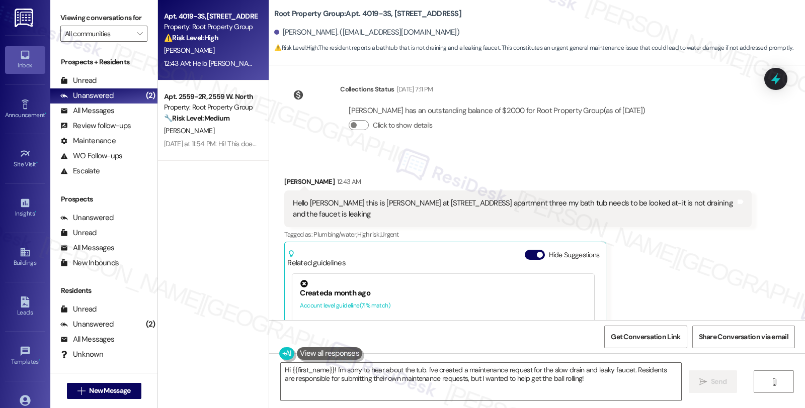
click at [292, 184] on div "Jennifer Reft 12:43 AM" at bounding box center [517, 184] width 467 height 14
copy div "Jennifer"
click at [328, 370] on textarea "Hi {{first_name}}! I'm sorry to hear about the tub. I've created a maintenance …" at bounding box center [481, 382] width 400 height 38
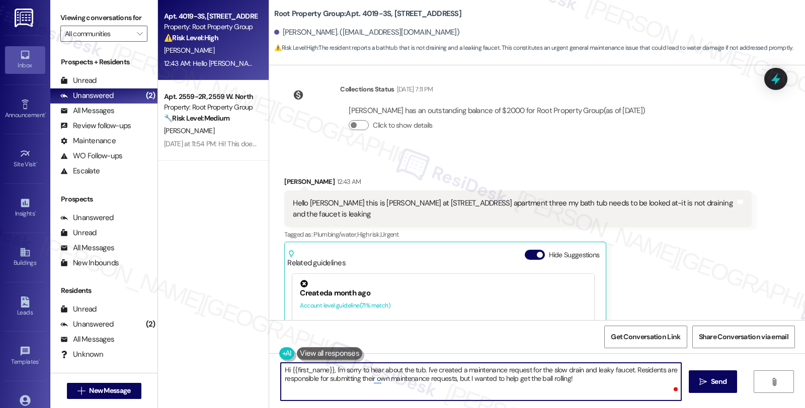
paste textarea "Jennifer"
type textarea "Hi {{first_name}}, Jennifer, I'm sorry to hear about the tub. I've created a ma…"
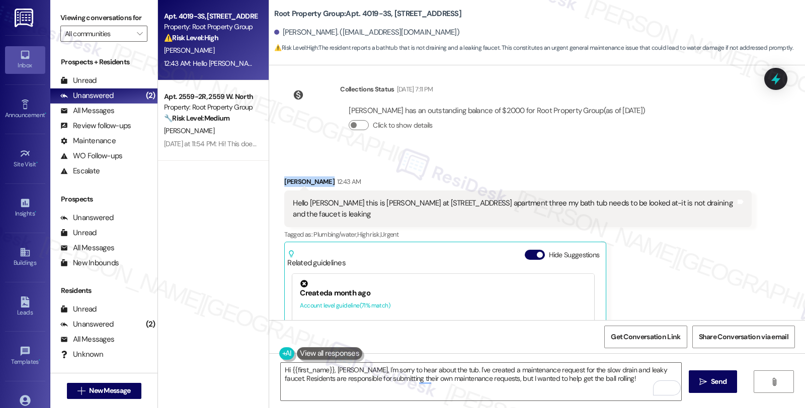
drag, startPoint x: 278, startPoint y: 182, endPoint x: 313, endPoint y: 182, distance: 35.2
click at [313, 182] on div "Jennifer Reft 12:43 AM" at bounding box center [517, 184] width 467 height 14
copy div "[PERSON_NAME]"
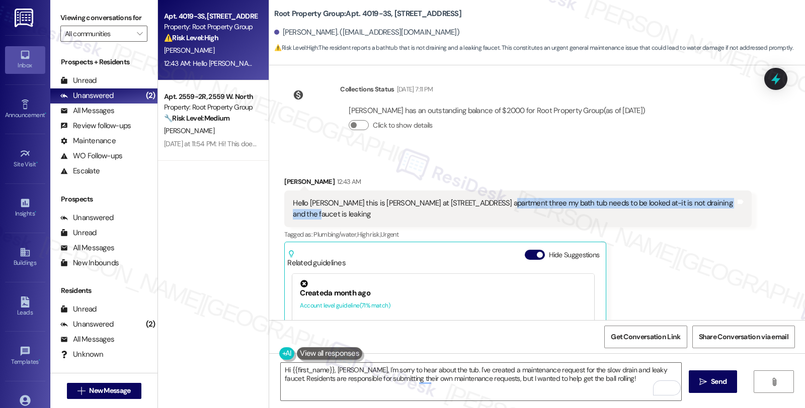
drag, startPoint x: 478, startPoint y: 204, endPoint x: 711, endPoint y: 204, distance: 233.4
click at [711, 204] on div "Hello [PERSON_NAME] this is [PERSON_NAME] at [STREET_ADDRESS] apartment three m…" at bounding box center [514, 209] width 442 height 22
click at [736, 208] on div "Tags and notes" at bounding box center [740, 209] width 8 height 22
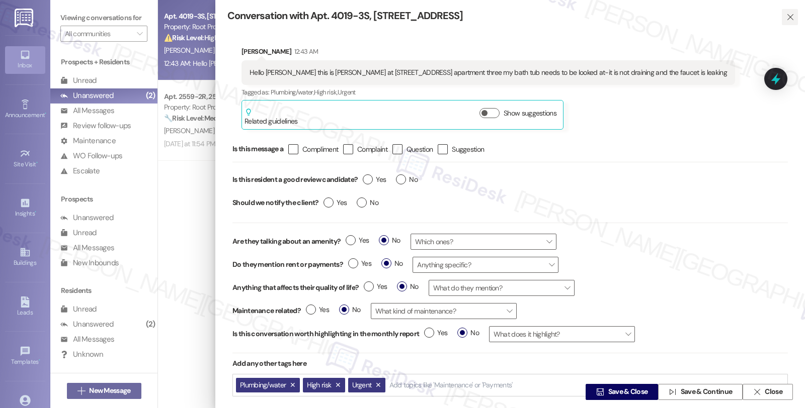
click at [788, 17] on icon "" at bounding box center [790, 17] width 8 height 8
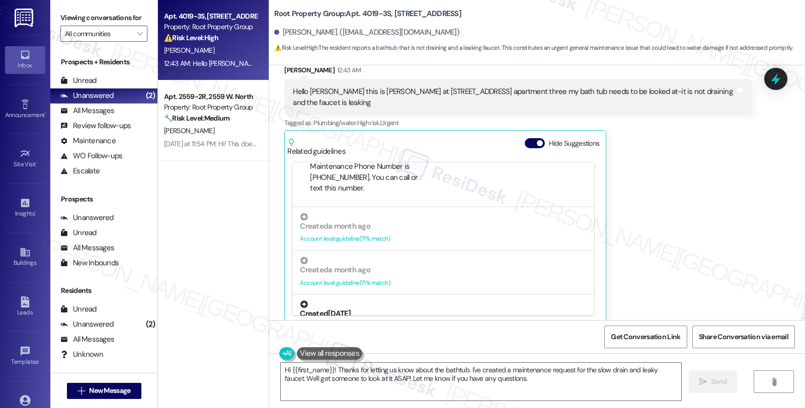
scroll to position [167, 0]
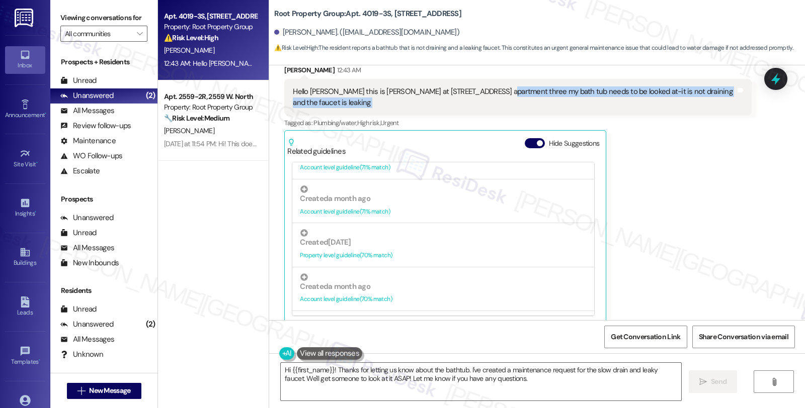
drag, startPoint x: 493, startPoint y: 92, endPoint x: 731, endPoint y: 92, distance: 237.9
click at [731, 92] on div "Hello Sarah this is Jennifer at 4019 N. Mozart apartment three my bath tub need…" at bounding box center [517, 97] width 467 height 37
copy div "my bath tub needs to be looked at-it is not draining and the faucet is leaking …"
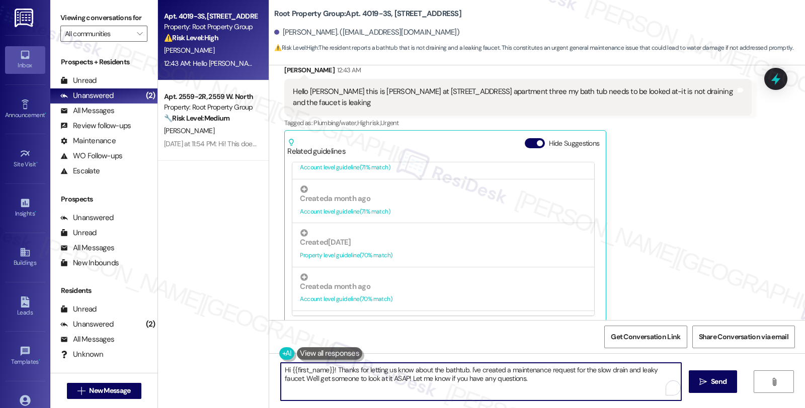
drag, startPoint x: 464, startPoint y: 369, endPoint x: 532, endPoint y: 380, distance: 68.8
click at [532, 380] on textarea "Hi {{first_name}}! Thanks for letting us know about the bathtub. I've created a…" at bounding box center [481, 382] width 400 height 38
click at [650, 374] on textarea "Hi {{first_name}}! Thanks for letting us know about the bathtub. I'm sorry to h…" at bounding box center [481, 382] width 400 height 38
paste textarea "I need a few details to help us assess the situation better."
click at [495, 386] on textarea "Hi {{first_name}}! Thanks for letting us know about the bathtub. I'm sorry to h…" at bounding box center [481, 382] width 400 height 38
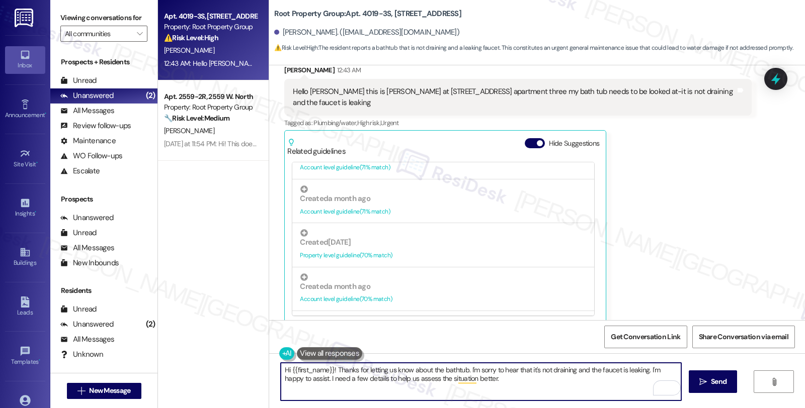
drag, startPoint x: 305, startPoint y: 380, endPoint x: 513, endPoint y: 380, distance: 208.2
click at [513, 380] on textarea "Hi {{first_name}}! Thanks for letting us know about the bathtub. I'm sorry to h…" at bounding box center [481, 382] width 400 height 38
paste textarea "> Got it! Quick heads up - AppFolio needs residents to submit work orders direc…"
drag, startPoint x: 325, startPoint y: 379, endPoint x: 401, endPoint y: 378, distance: 75.9
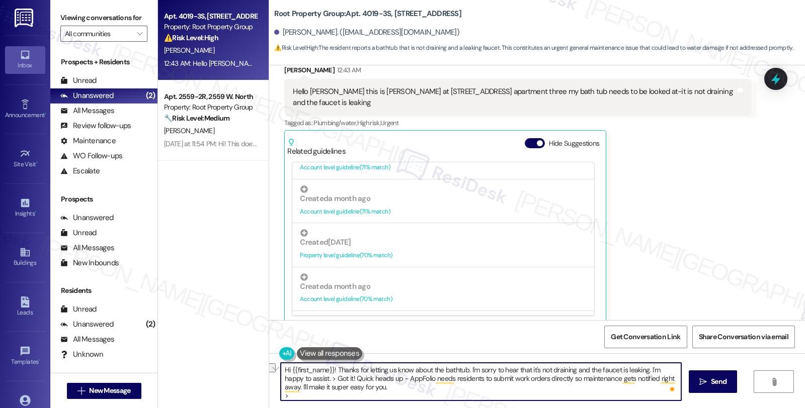
click at [401, 378] on textarea "Hi {{first_name}}! Thanks for letting us know about the bathtub. I'm sorry to h…" at bounding box center [481, 382] width 400 height 38
click at [349, 388] on textarea "Hi {{first_name}}! Thanks for letting us know about the bathtub. I'm sorry to h…" at bounding box center [481, 382] width 400 height 38
drag, startPoint x: 637, startPoint y: 389, endPoint x: 637, endPoint y: 409, distance: 20.1
click at [637, 408] on html "Inbox Go to Inbox Announcement • Send A Text Announcement Site Visit • Go to Si…" at bounding box center [402, 204] width 805 height 408
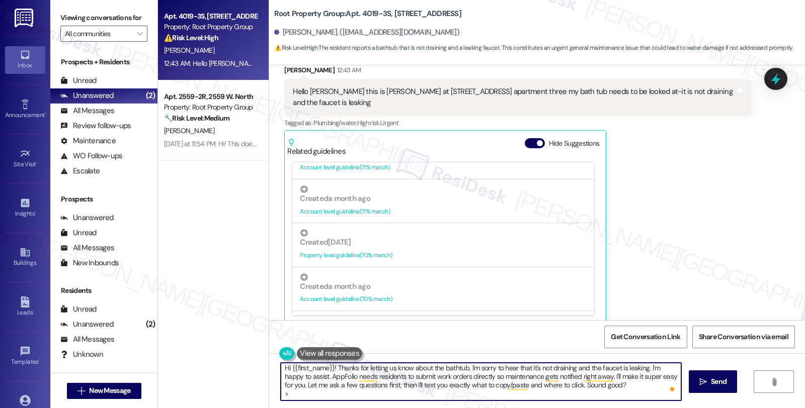
type textarea "Hi {{first_name}}! Thanks for letting us know about the bathtub. I'm sorry to h…"
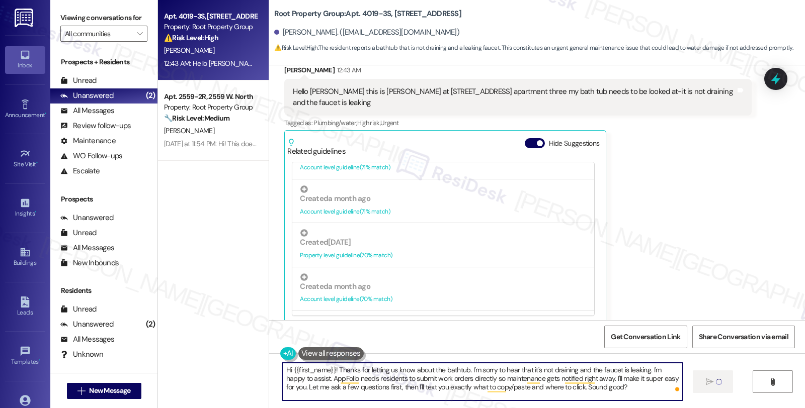
click at [614, 386] on textarea "Hi {{first_name}}! Thanks for letting us know about the bathtub. I'm sorry to h…" at bounding box center [482, 382] width 400 height 38
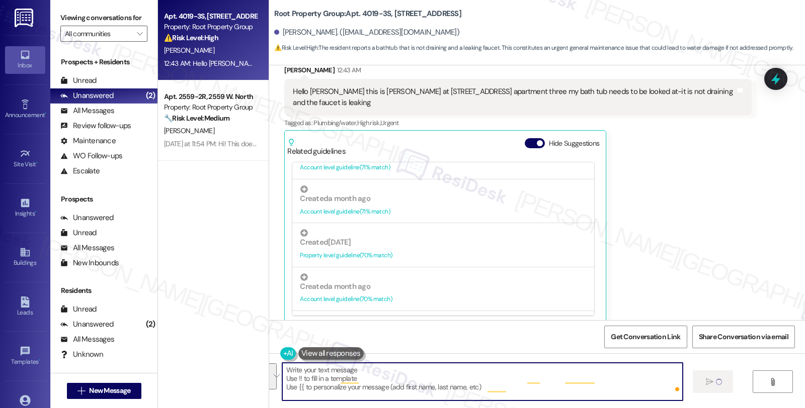
type textarea "Fetching suggested responses. Please feel free to read through the conversation…"
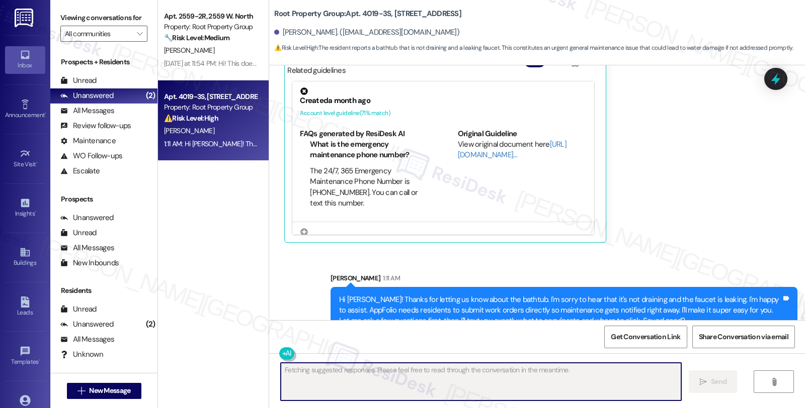
scroll to position [1059, 0]
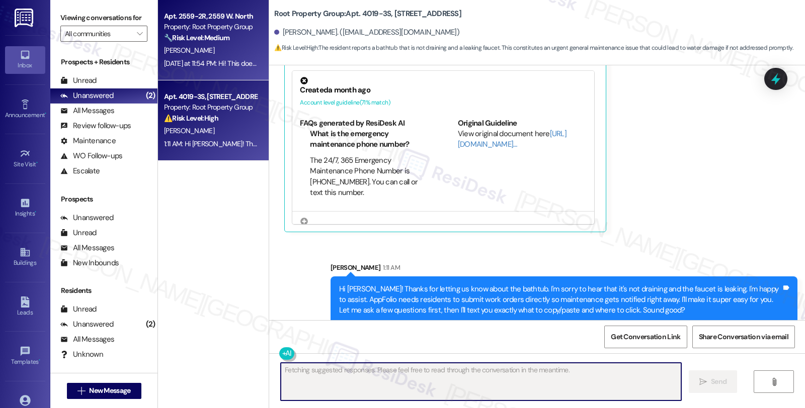
click at [212, 49] on div "[PERSON_NAME]" at bounding box center [210, 50] width 95 height 13
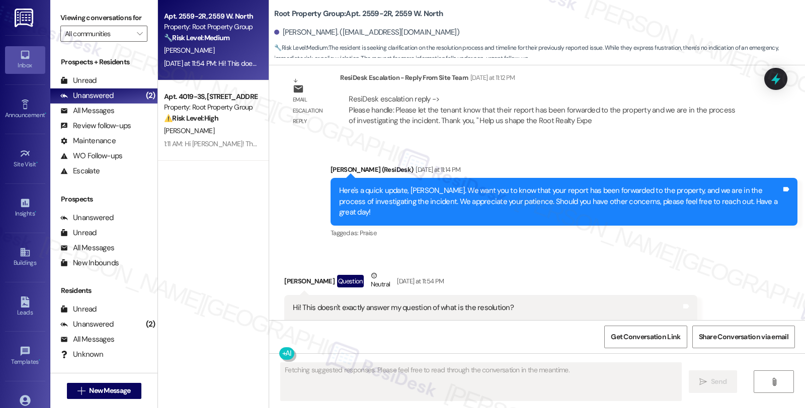
scroll to position [2576, 0]
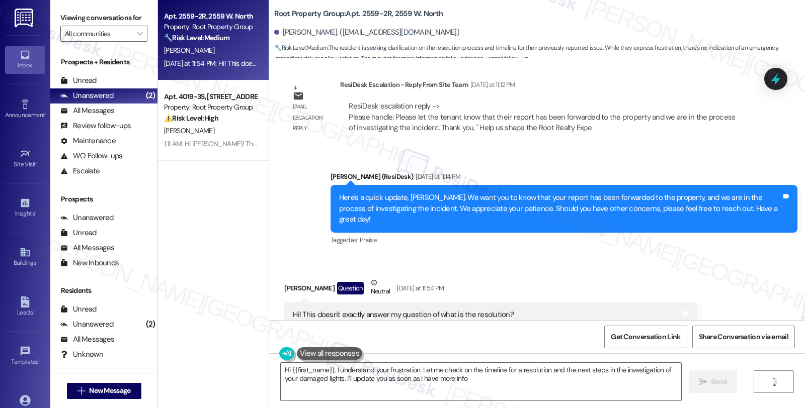
type textarea "Hi {{first_name}}, I understand your frustration. Let me check on the timeline …"
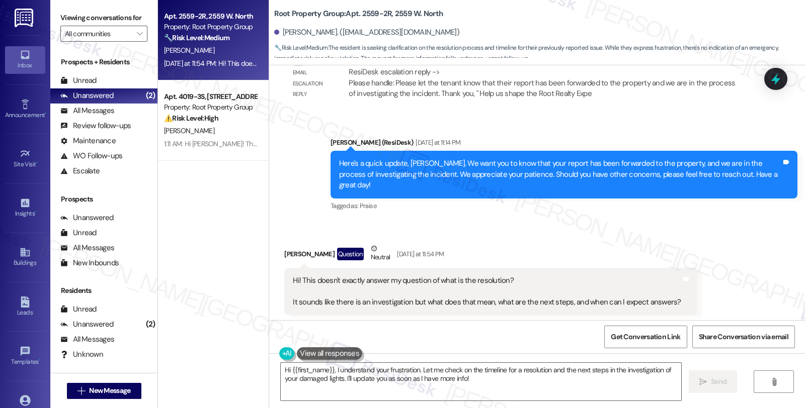
scroll to position [2632, 0]
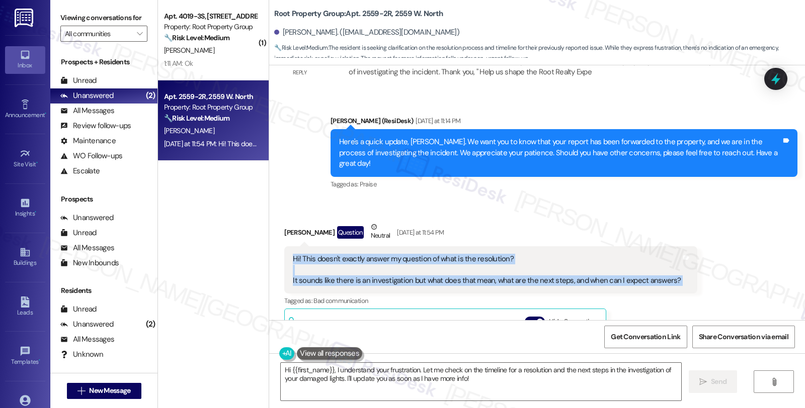
drag, startPoint x: 285, startPoint y: 237, endPoint x: 675, endPoint y: 257, distance: 390.3
click at [675, 257] on div "Hi! This doesn't exactly answer my question of what is the resolution? It sound…" at bounding box center [490, 269] width 412 height 47
copy div "Hi! This doesn't exactly answer my question of what is the resolution? It sound…"
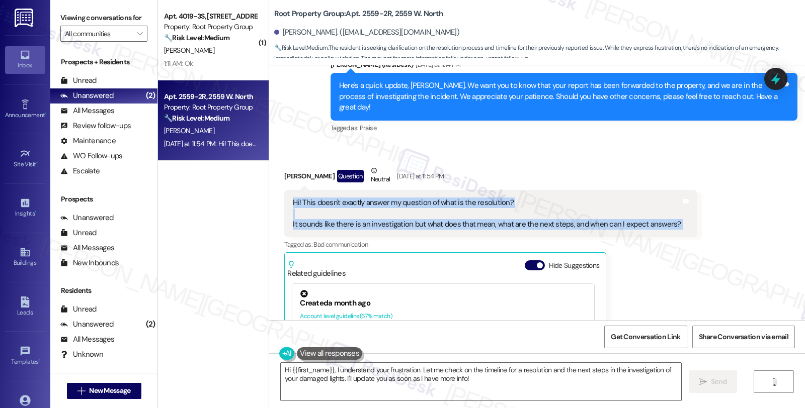
scroll to position [2799, 0]
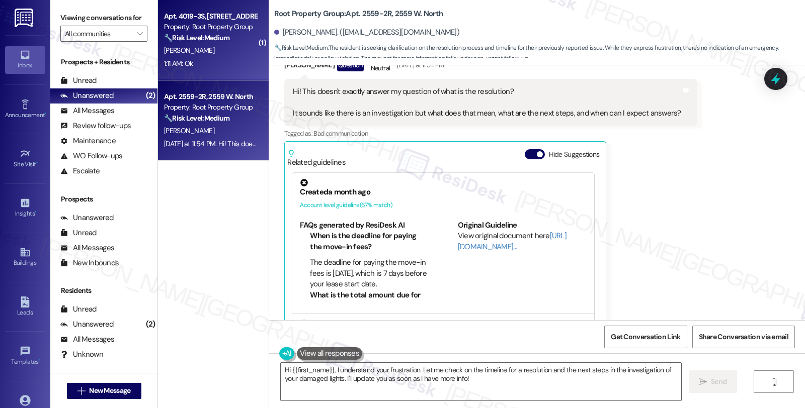
click at [233, 30] on div "Property: Root Property Group" at bounding box center [210, 27] width 93 height 11
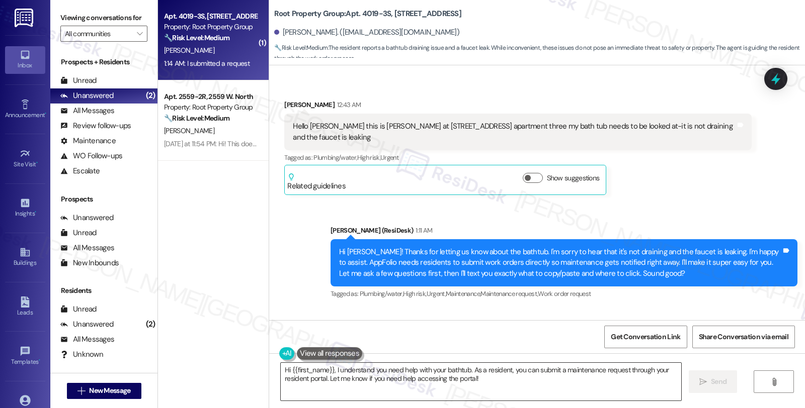
scroll to position [995, 0]
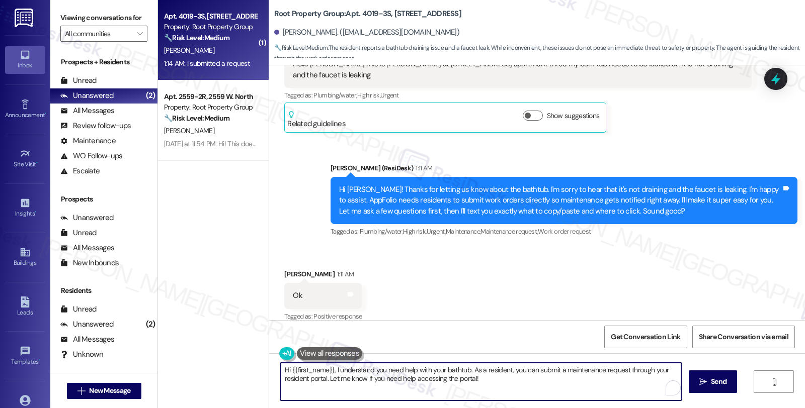
drag, startPoint x: 488, startPoint y: 386, endPoint x: 255, endPoint y: 350, distance: 235.6
click at [255, 350] on div "( 1 ) Apt. 4019-3S, 4019-4021 N. Mozart Street Property: Root Property Group 🔧 …" at bounding box center [481, 204] width 647 height 408
paste textarea "Is the tub draining very slowly, or is the water not going down at all? For the…"
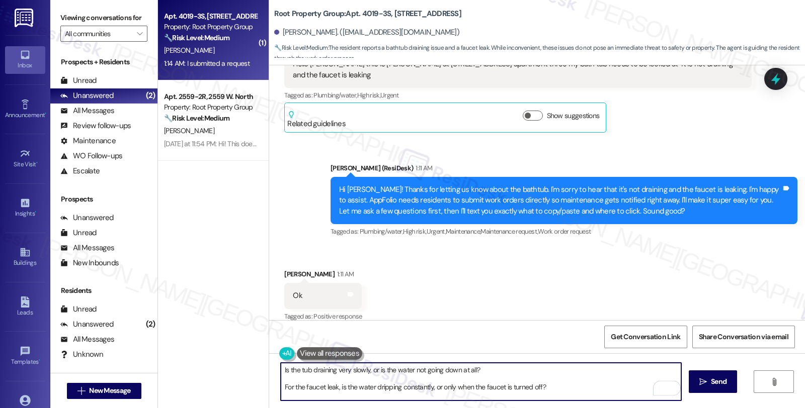
click at [281, 373] on textarea "Is the tub draining very slowly, or is the water not going down at all? For the…" at bounding box center [481, 382] width 400 height 38
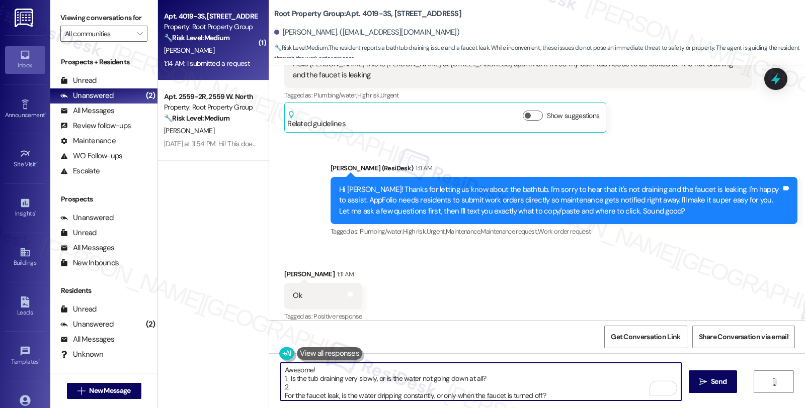
type textarea "Awesome! 1. Is the tub draining very slowly, or is the water not going down at …"
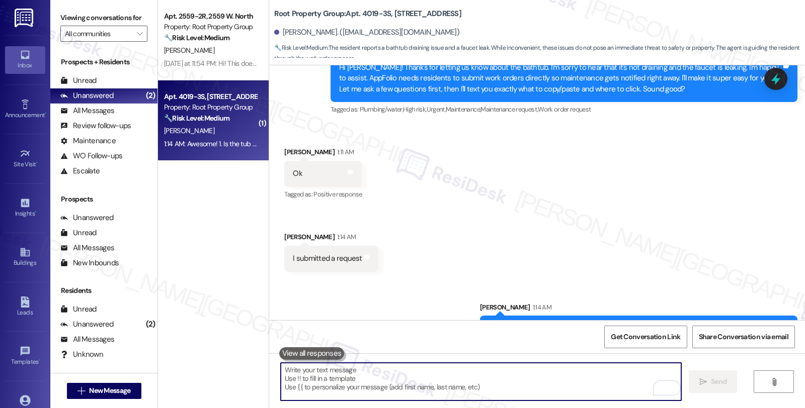
scroll to position [1157, 0]
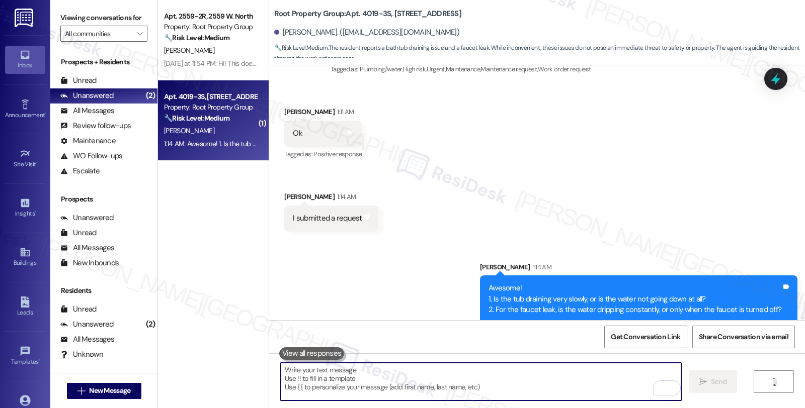
click at [343, 374] on textarea "To enrich screen reader interactions, please activate Accessibility in Grammarl…" at bounding box center [481, 382] width 400 height 38
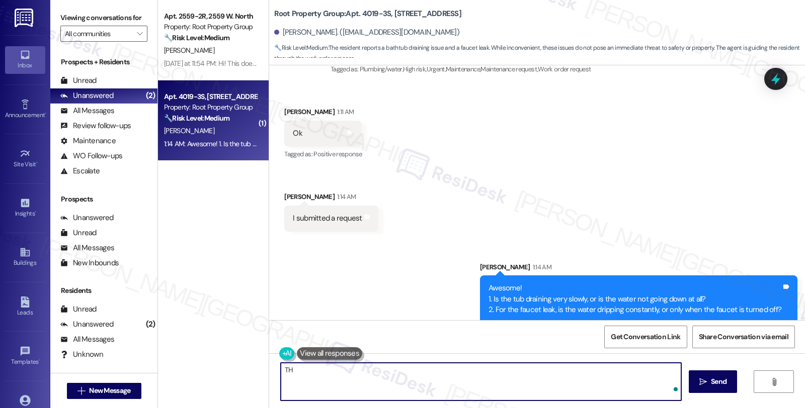
type textarea "T"
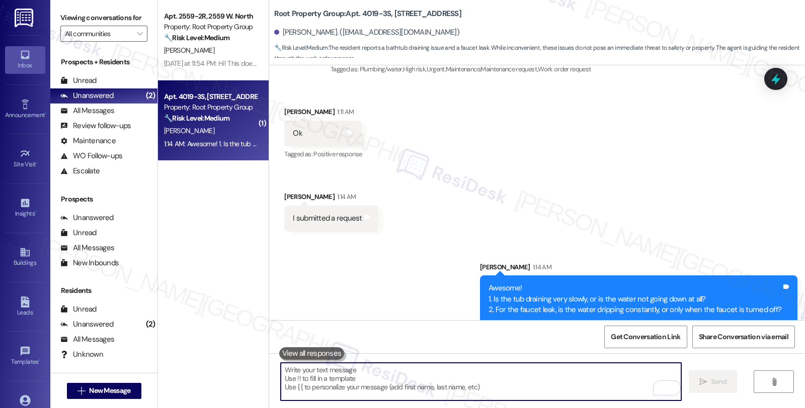
click at [339, 378] on textarea "To enrich screen reader interactions, please activate Accessibility in Grammarl…" at bounding box center [481, 382] width 400 height 38
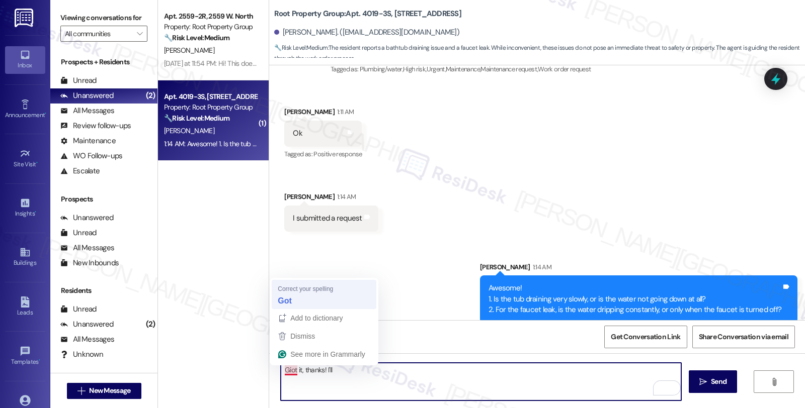
type textarea "Got it, thanks! I'll"
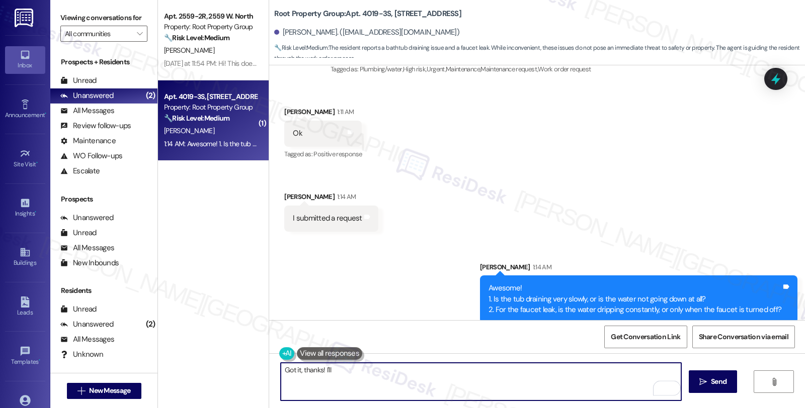
click at [353, 373] on textarea "Got it, thanks! I'll" at bounding box center [481, 382] width 400 height 38
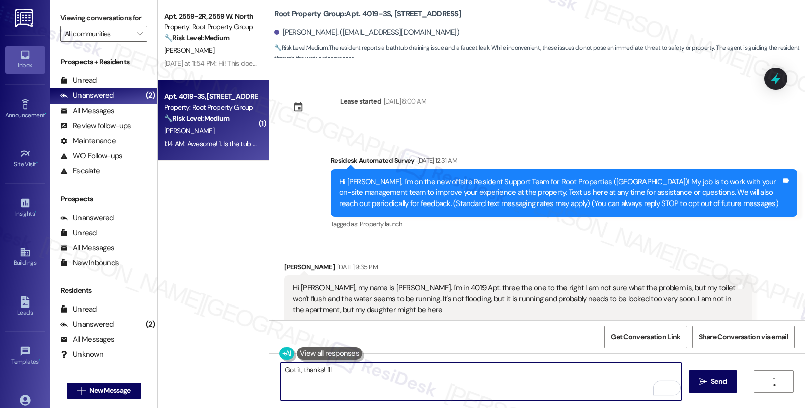
scroll to position [1157, 0]
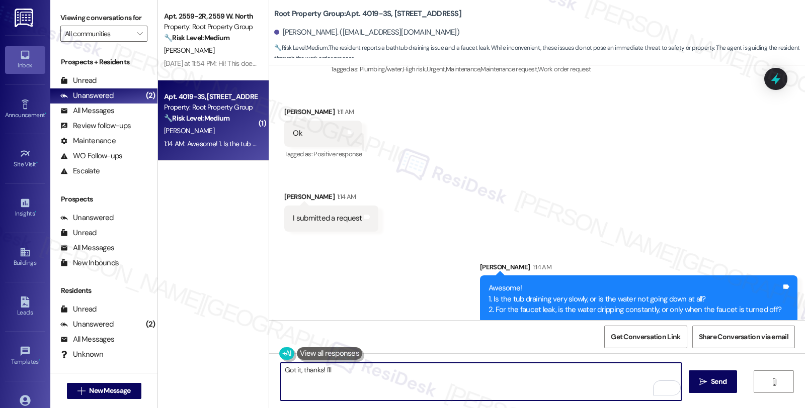
drag, startPoint x: 329, startPoint y: 370, endPoint x: 320, endPoint y: 370, distance: 9.1
click at [320, 370] on textarea "Got it, thanks! I'll" at bounding box center [481, 382] width 400 height 38
click at [327, 370] on textarea "Got it, thanks! I'll" at bounding box center [481, 382] width 400 height 38
click at [319, 369] on textarea "Got it, thanks! I'll flag this" at bounding box center [481, 382] width 400 height 38
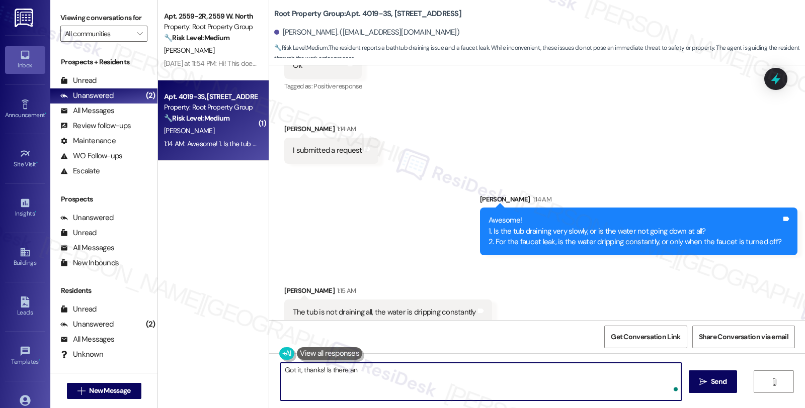
scroll to position [1227, 0]
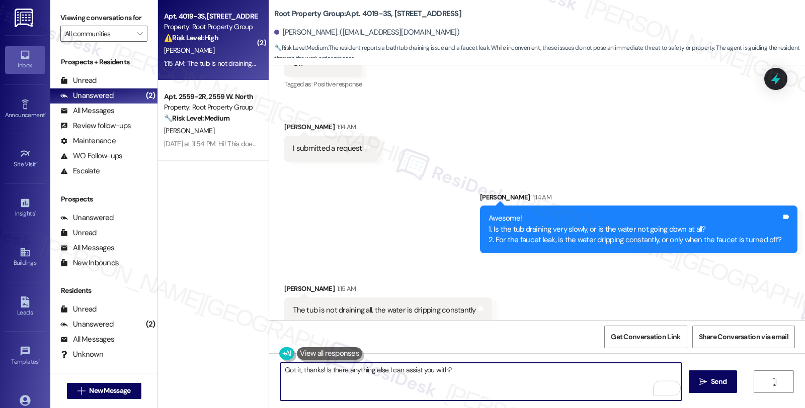
click at [470, 375] on textarea "Got it, thanks! Is there anything else I can assist you with?" at bounding box center [481, 382] width 400 height 38
click at [319, 368] on textarea "Got it, thanks! Is there anything else I can assist you with?" at bounding box center [481, 382] width 400 height 38
type textarea "Got it, thanks! I'll flag this to the team. Is there anything else I can assist…"
click at [527, 370] on textarea "Got it, thanks! I'll flag this to the team. Is there anything else I can assist…" at bounding box center [481, 382] width 400 height 38
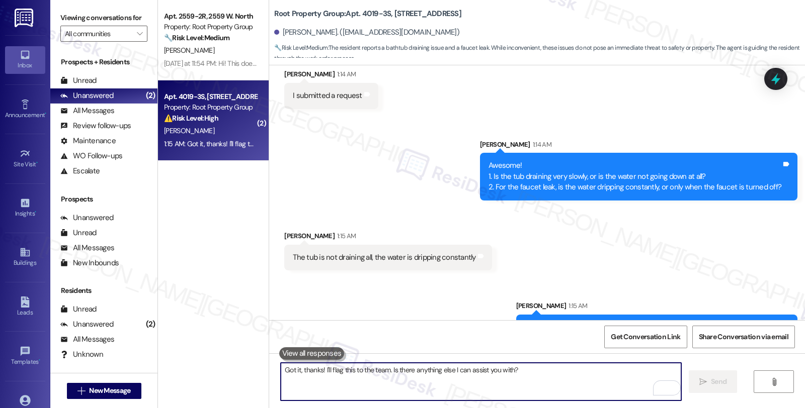
scroll to position [1297, 0]
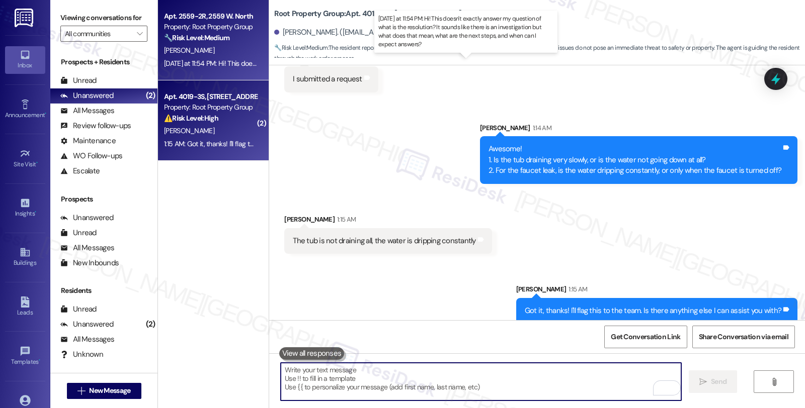
click at [224, 62] on div "[DATE] at 11:54 PM: Hi! This doesn't exactly answer my question of what is the …" at bounding box center [470, 63] width 612 height 9
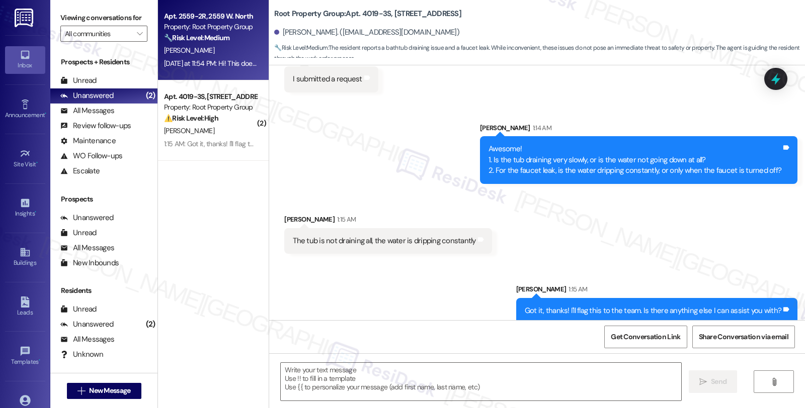
type textarea "Fetching suggested responses. Please feel free to read through the conversation…"
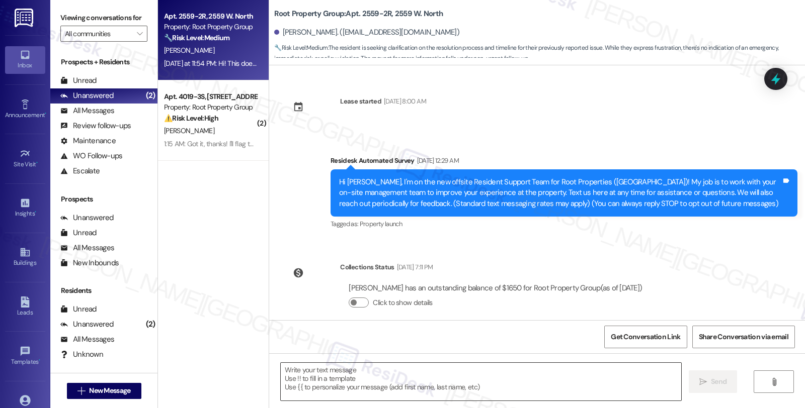
scroll to position [2799, 0]
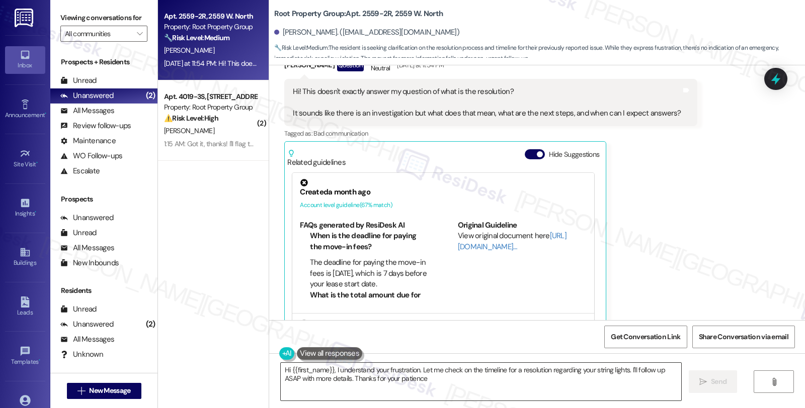
type textarea "Hi {{first_name}}, I understand your frustration. Let me check on the timeline …"
click at [676, 208] on div "[PERSON_NAME] Question Neutral [DATE] at 11:54 PM Hi! This doesn't exactly answ…" at bounding box center [490, 194] width 412 height 280
click at [780, 82] on icon at bounding box center [775, 78] width 17 height 17
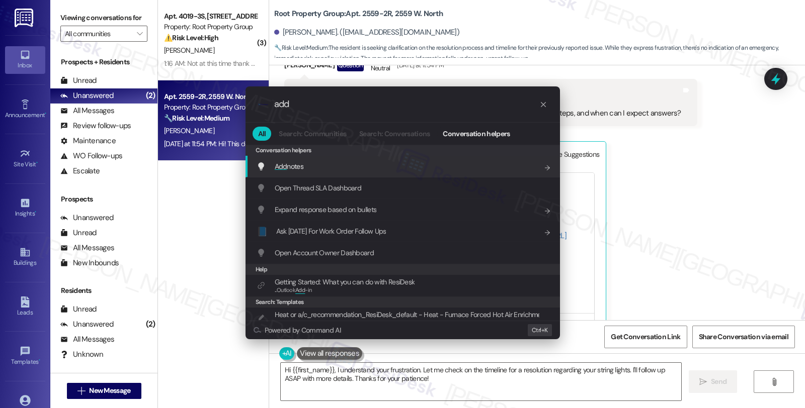
type input "add"
click at [369, 161] on div "Add notes Add shortcut" at bounding box center [403, 166] width 294 height 11
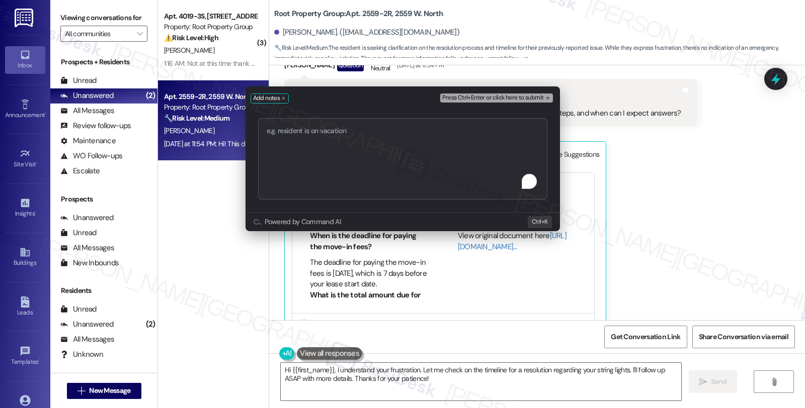
click at [343, 147] on textarea "To enrich screen reader interactions, please activate Accessibility in Grammarl…" at bounding box center [402, 158] width 289 height 81
type textarea "[URL][DOMAIN_NAME]"
click at [503, 100] on span "Press Ctrl+Enter or click here to submit" at bounding box center [492, 98] width 101 height 7
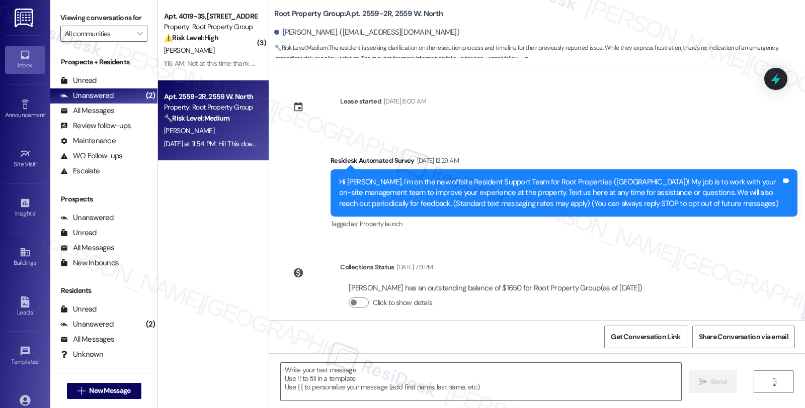
type textarea "Fetching suggested responses. Please feel free to read through the conversation…"
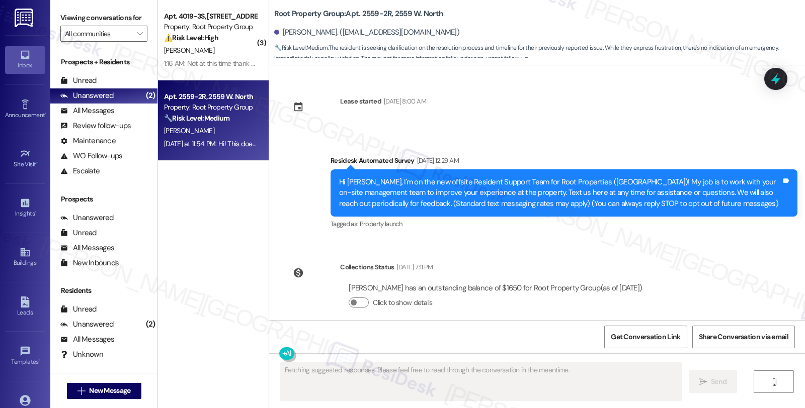
scroll to position [2884, 0]
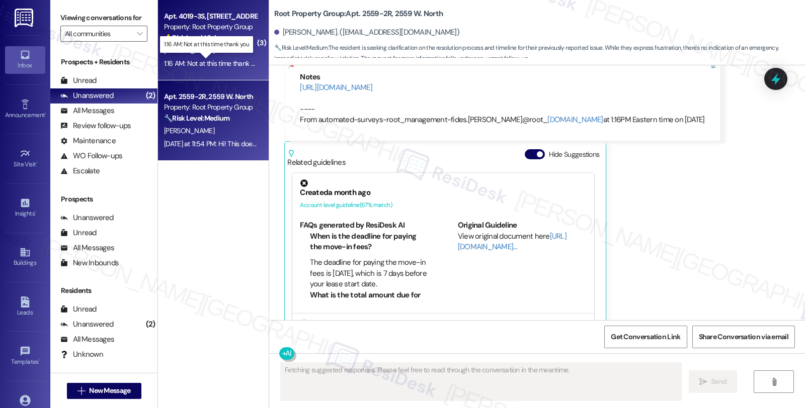
click at [228, 61] on div "1:16 AM: Not at this time thank you 1:16 AM: Not at this time thank you" at bounding box center [213, 63] width 98 height 9
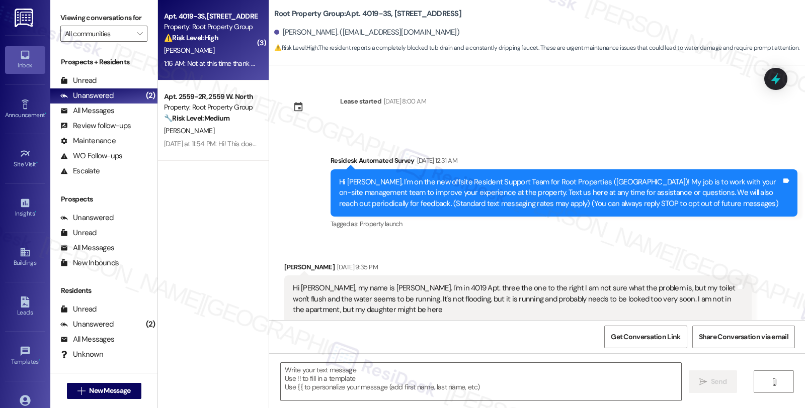
type textarea "Fetching suggested responses. Please feel free to read through the conversation…"
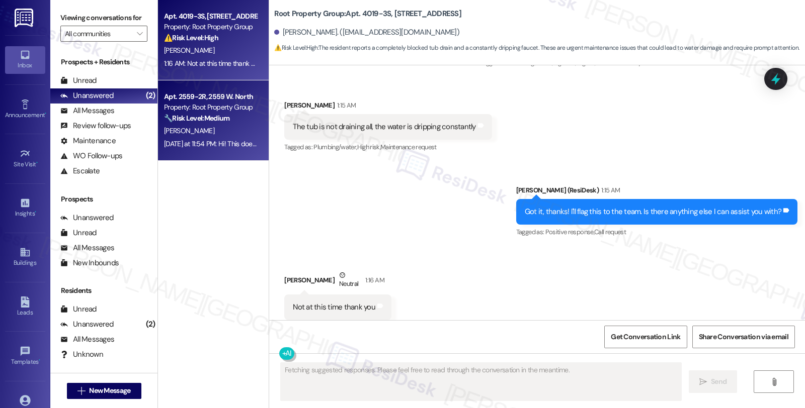
scroll to position [1467, 0]
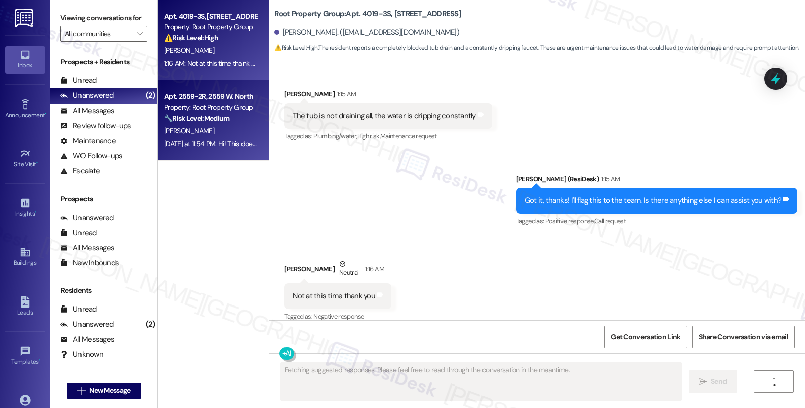
click at [218, 103] on div "Property: Root Property Group" at bounding box center [210, 107] width 93 height 11
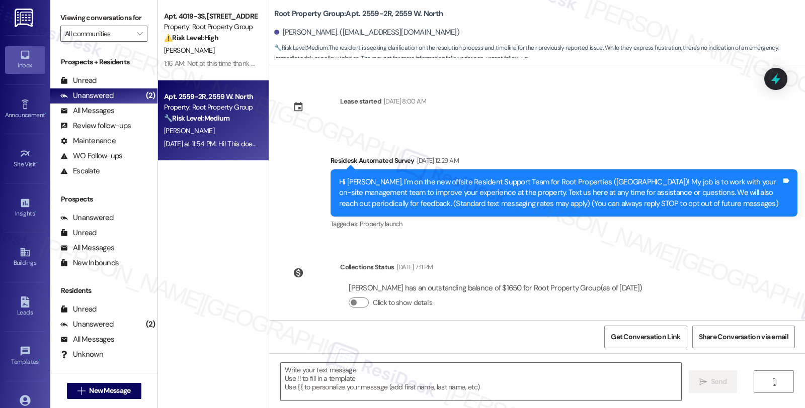
scroll to position [2884, 0]
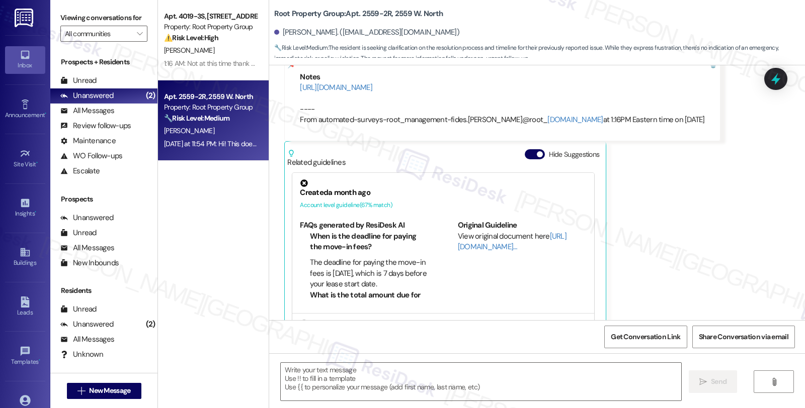
type textarea "Fetching suggested responses. Please feel free to read through the conversation…"
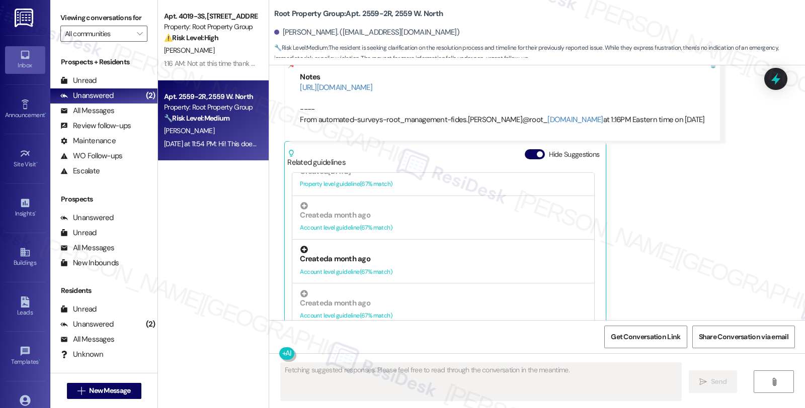
scroll to position [391, 0]
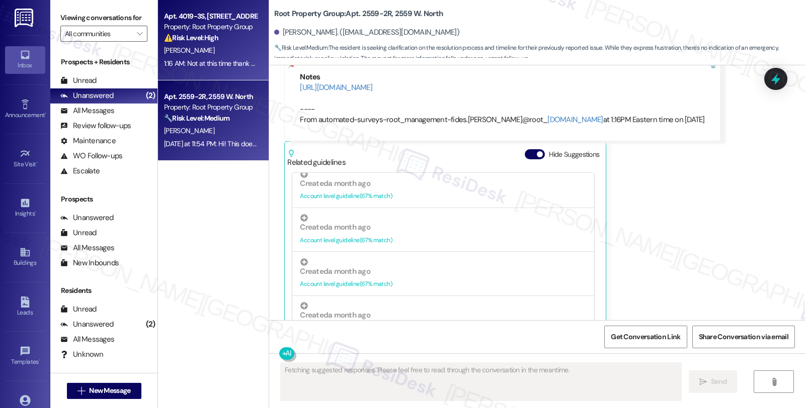
click at [210, 52] on div "[PERSON_NAME]" at bounding box center [210, 50] width 95 height 13
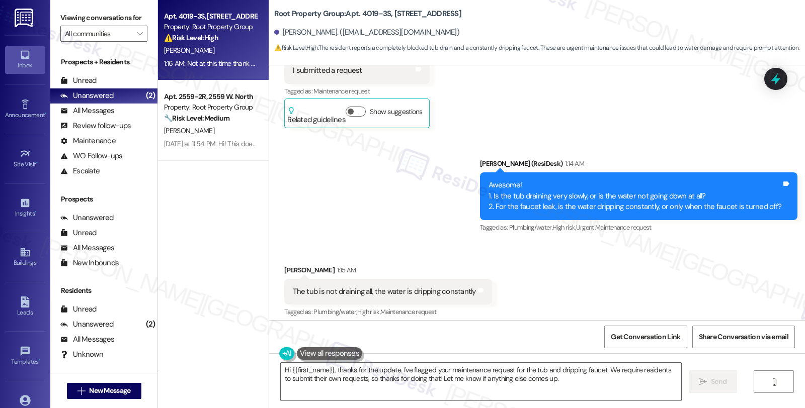
scroll to position [1467, 0]
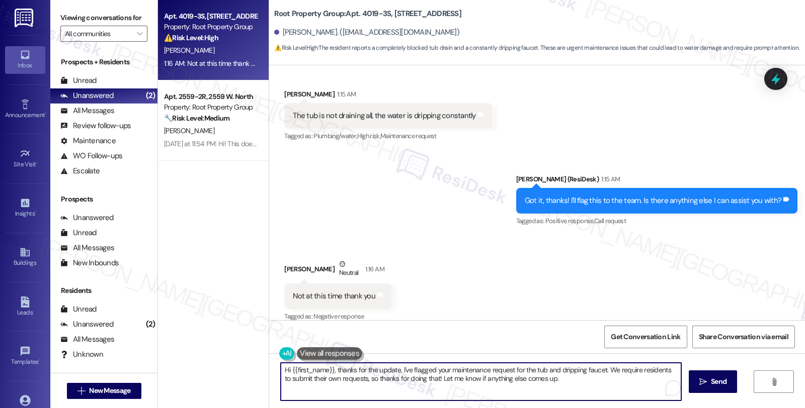
drag, startPoint x: 275, startPoint y: 369, endPoint x: 562, endPoint y: 386, distance: 287.7
click at [562, 386] on textarea "Hi {{first_name}}, thanks for the update. I've flagged your maintenance request…" at bounding box center [481, 382] width 400 height 38
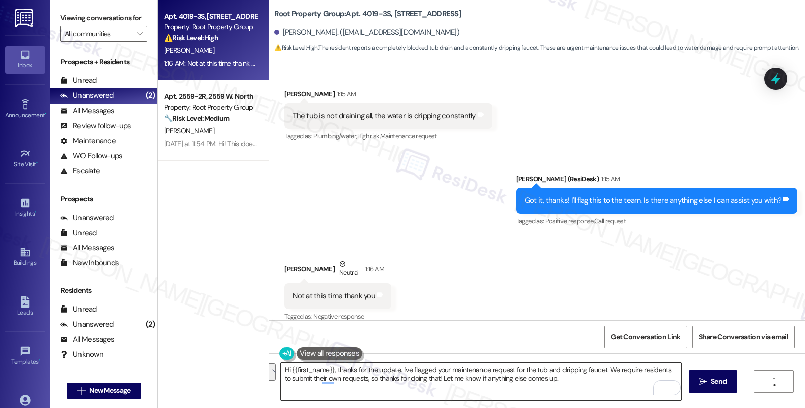
click at [404, 379] on textarea "Hi {{first_name}}, thanks for the update. I've flagged your maintenance request…" at bounding box center [481, 382] width 400 height 38
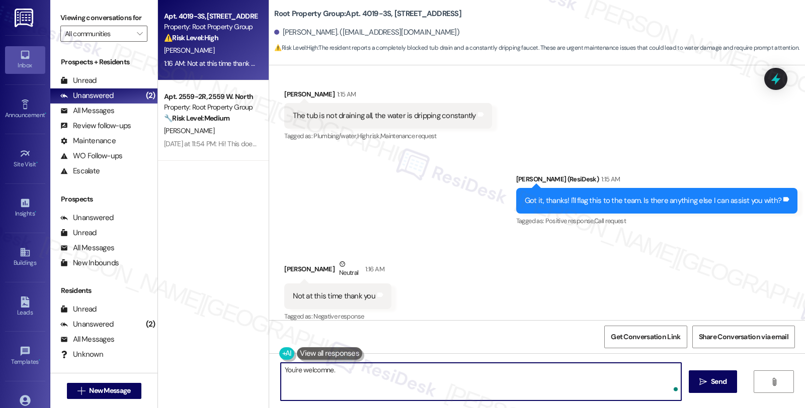
paste textarea "Should you have other concerns, please feel free to reach out. Have a great day!"
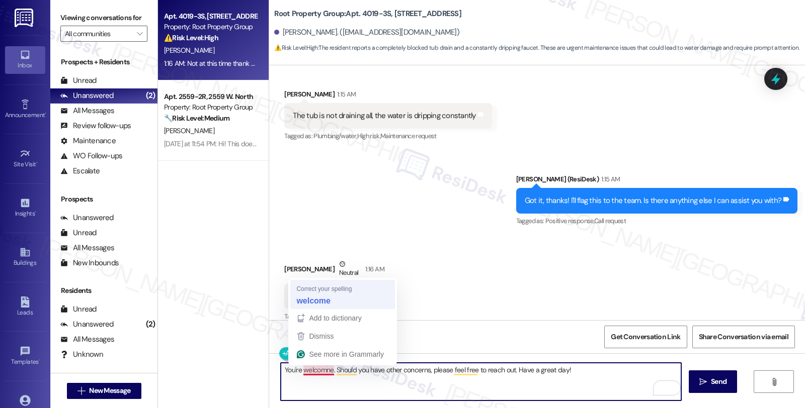
type textarea "You're welcome. Should you have other concerns, please feel free to reach out. …"
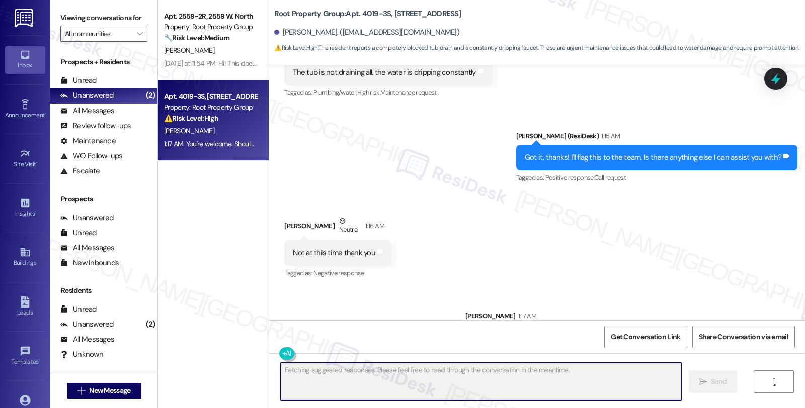
scroll to position [1537, 0]
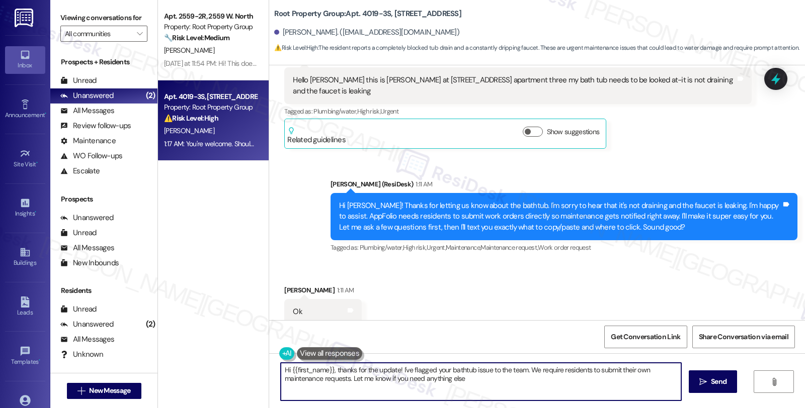
type textarea "Hi {{first_name}}, thanks for the update! I've flagged your bathtub issue to th…"
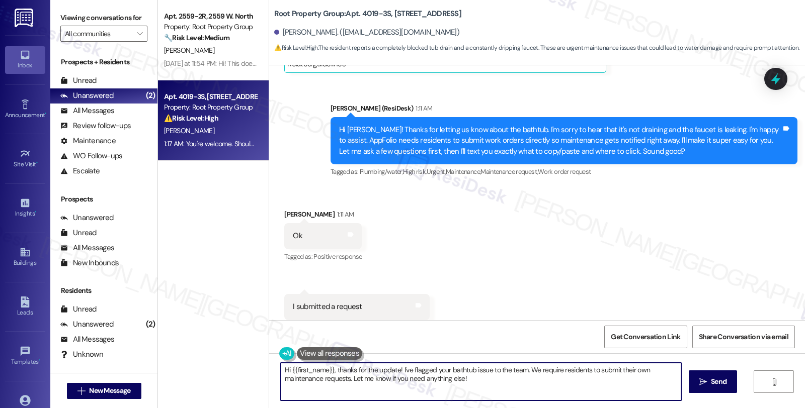
scroll to position [1147, 0]
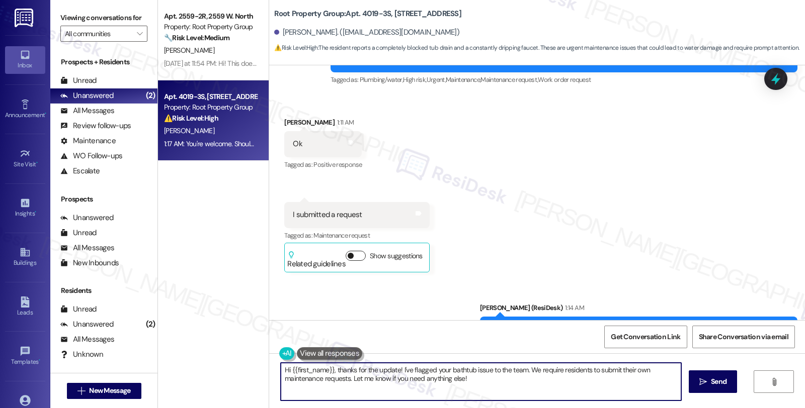
click at [348, 251] on button "Show suggestions" at bounding box center [356, 256] width 20 height 10
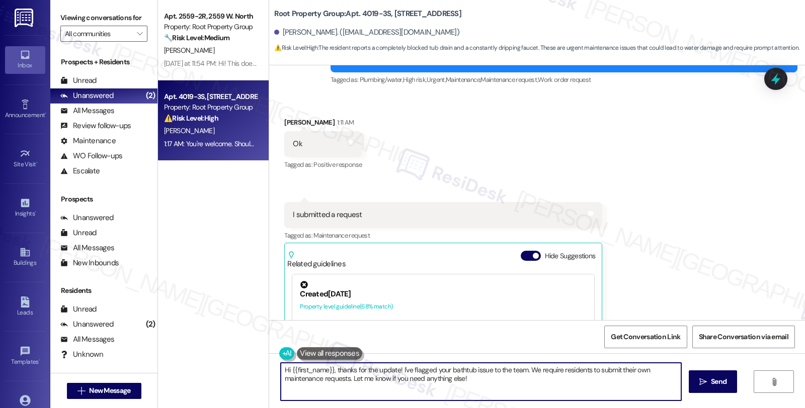
click at [630, 181] on div "Received via SMS [PERSON_NAME] 1:11 AM Ok Tags and notes Tagged as: Positive re…" at bounding box center [537, 269] width 536 height 349
click at [778, 77] on icon at bounding box center [775, 78] width 17 height 17
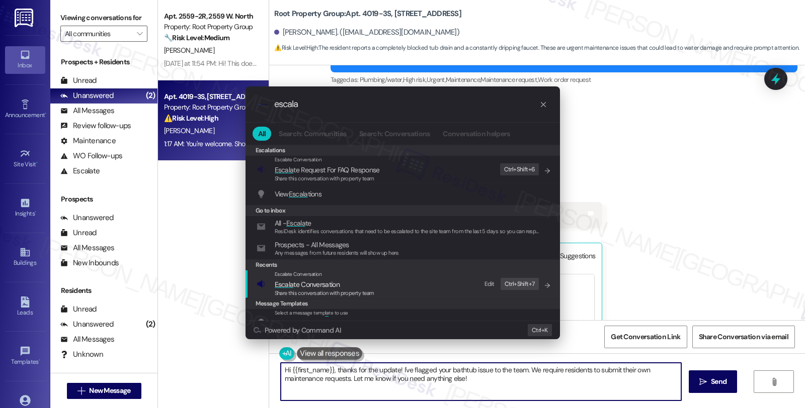
type input "escala"
click at [328, 283] on span "Escala te Conversation" at bounding box center [307, 284] width 65 height 9
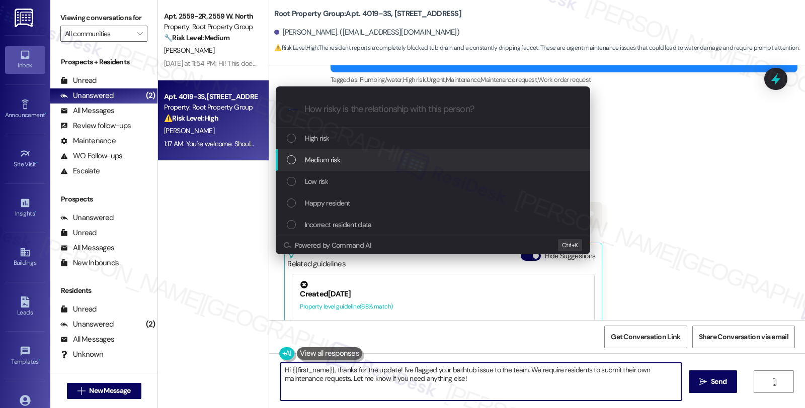
click at [327, 163] on span "Medium risk" at bounding box center [322, 159] width 35 height 11
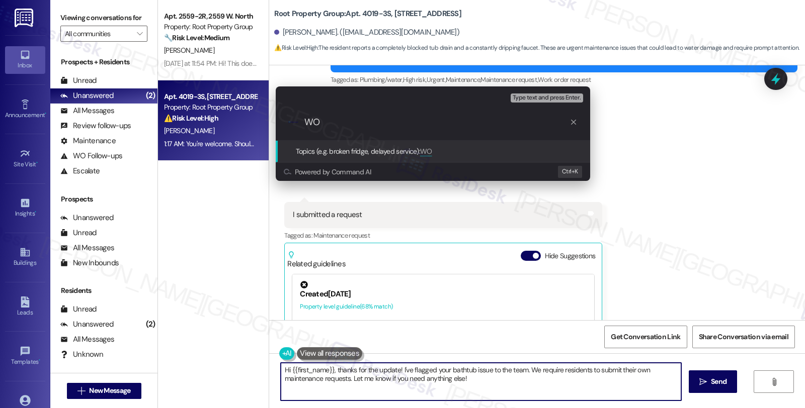
paste input "#37122-1"
click at [428, 122] on input "WO #37122-1 (tub and faucet)" at bounding box center [436, 122] width 265 height 11
type input "WO #37122-1 (tub and faucet) was submitted by the resident"
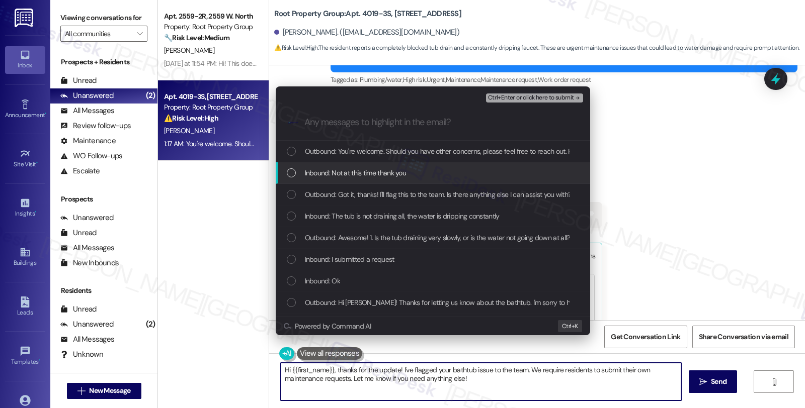
click at [339, 170] on span "Inbound: Not at this time thank you" at bounding box center [356, 172] width 102 height 11
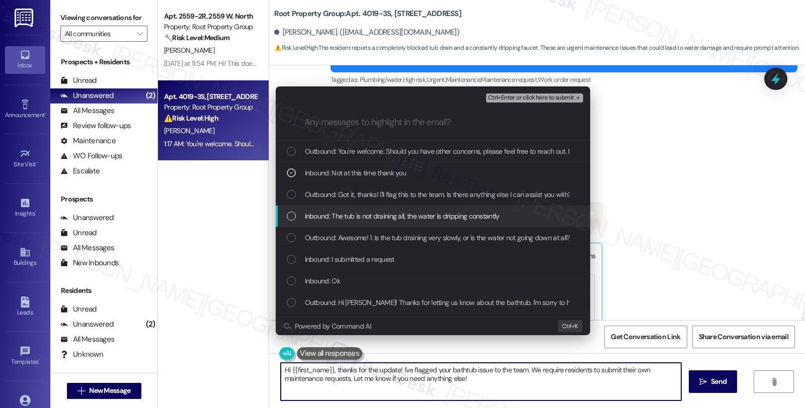
click at [349, 220] on span "Inbound: The tub is not draining all, the water is dripping constantly" at bounding box center [402, 216] width 195 height 11
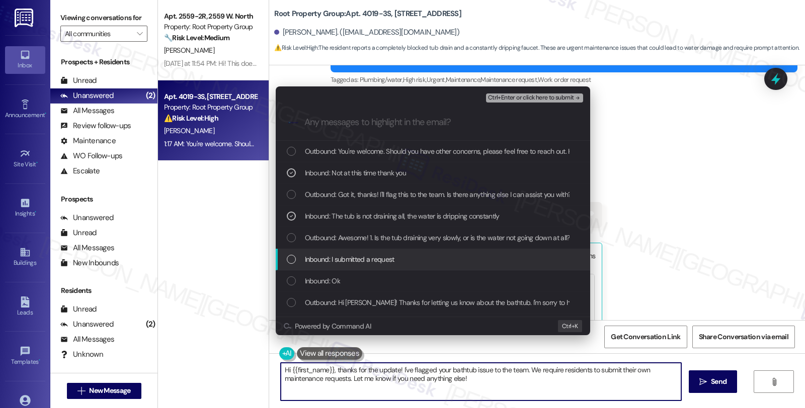
click at [350, 258] on span "Inbound: I submitted a request" at bounding box center [350, 259] width 90 height 11
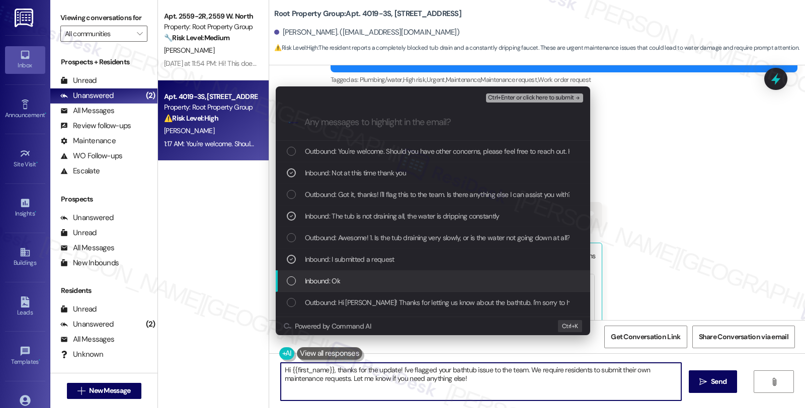
click at [348, 278] on div "Inbound: Ok" at bounding box center [434, 281] width 294 height 11
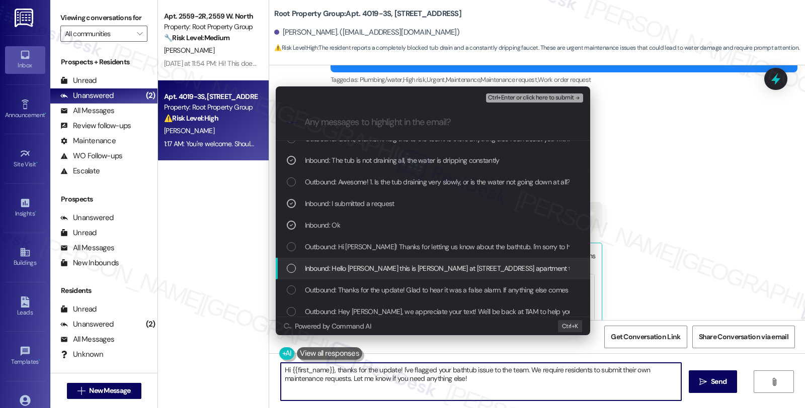
click at [373, 268] on span "Inbound: Hello [PERSON_NAME] this is [PERSON_NAME] at [STREET_ADDRESS] apartmen…" at bounding box center [557, 268] width 504 height 11
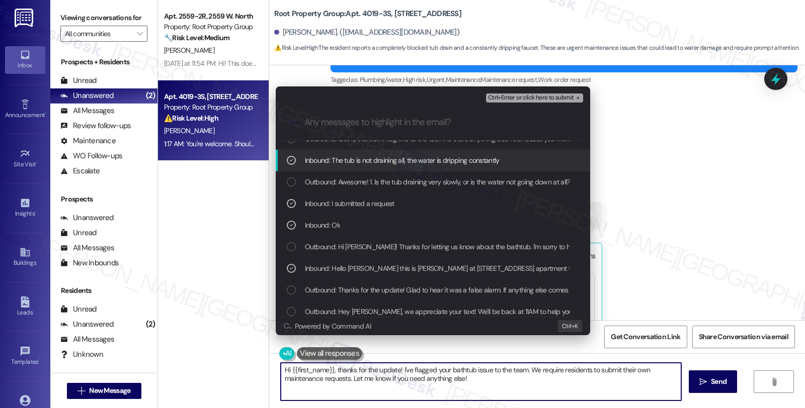
click at [517, 95] on span "Ctrl+Enter or click here to submit" at bounding box center [531, 98] width 86 height 7
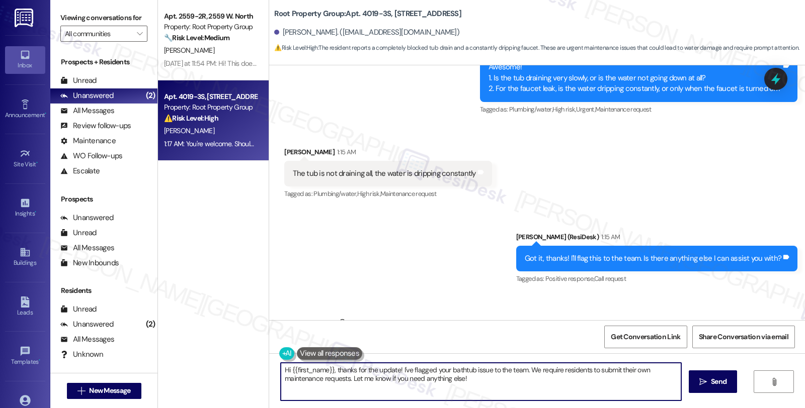
scroll to position [1467, 0]
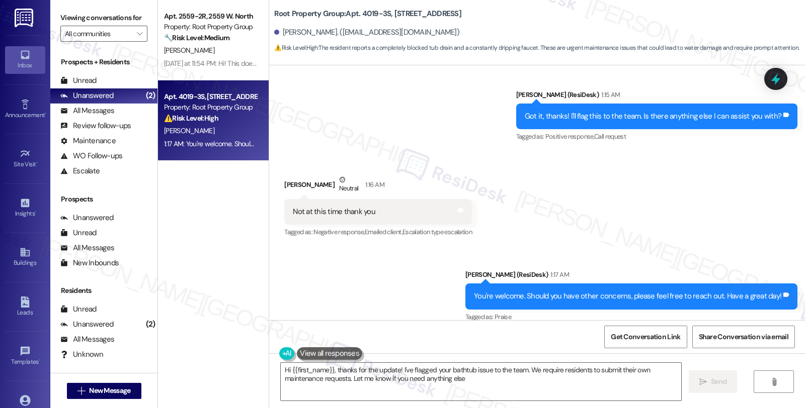
type textarea "Hi {{first_name}}, thanks for the update! I've flagged your bathtub issue to th…"
